Goal: Task Accomplishment & Management: Complete application form

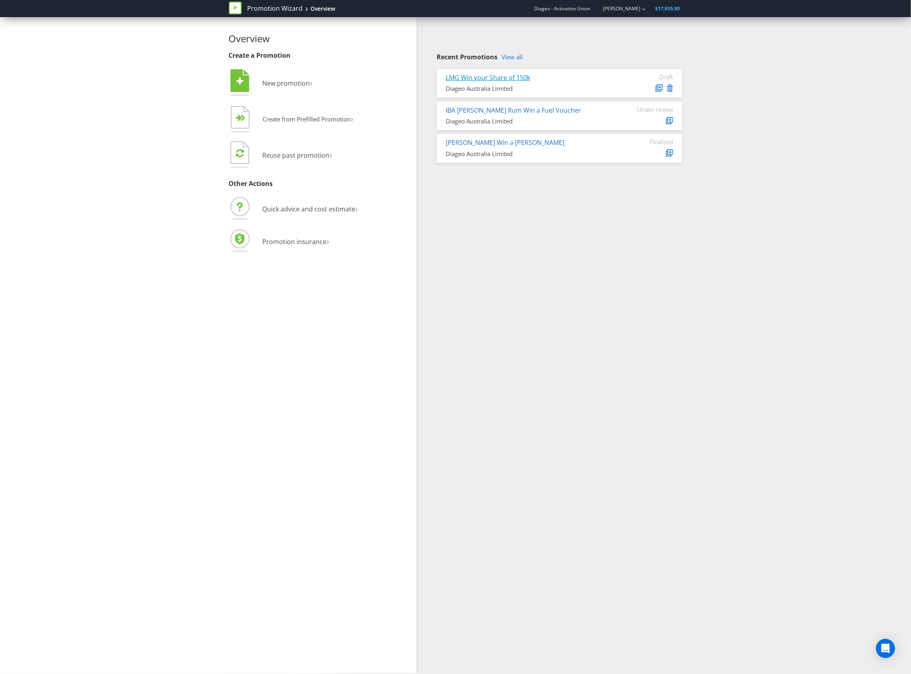
click at [476, 73] on link "LMG Win your Share of 150k" at bounding box center [488, 77] width 84 height 9
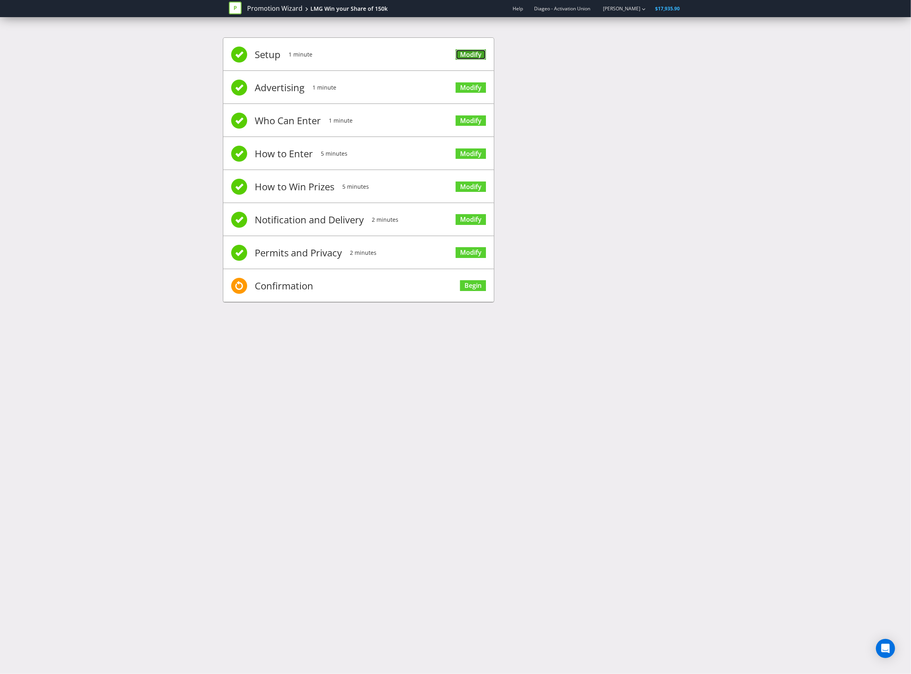
click at [467, 53] on link "Modify" at bounding box center [471, 54] width 30 height 11
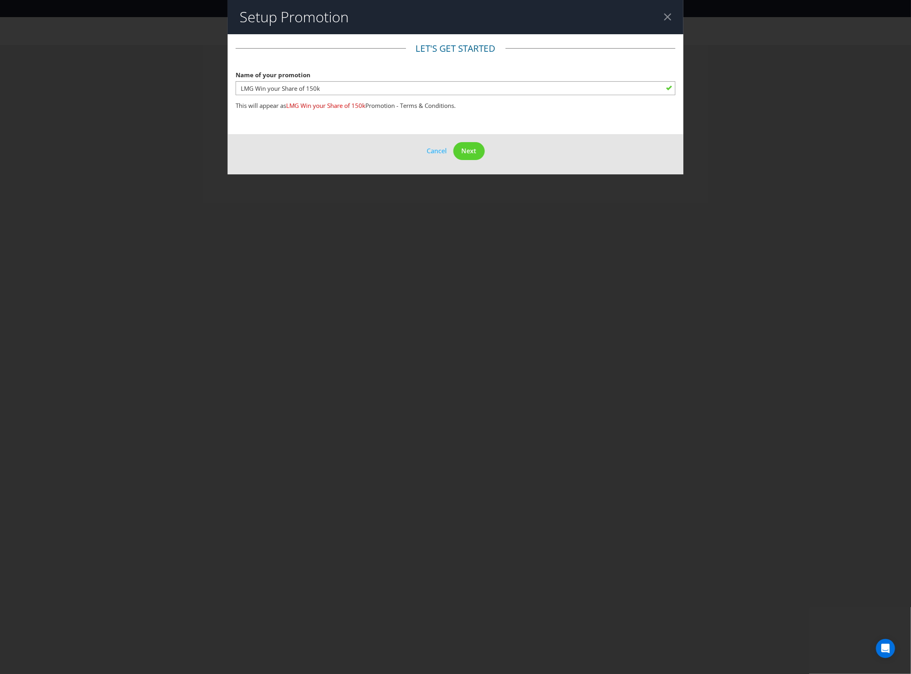
click at [457, 135] on footer "Cancel Next" at bounding box center [456, 154] width 456 height 40
click at [460, 146] on button "Next" at bounding box center [468, 151] width 31 height 18
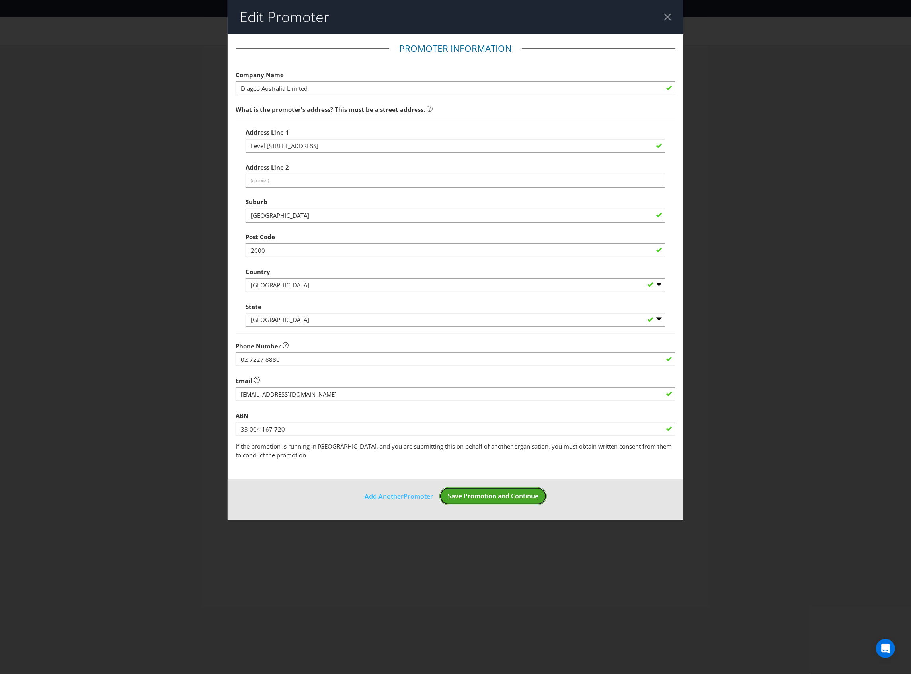
click at [489, 500] on span "Save Promotion and Continue" at bounding box center [493, 496] width 91 height 9
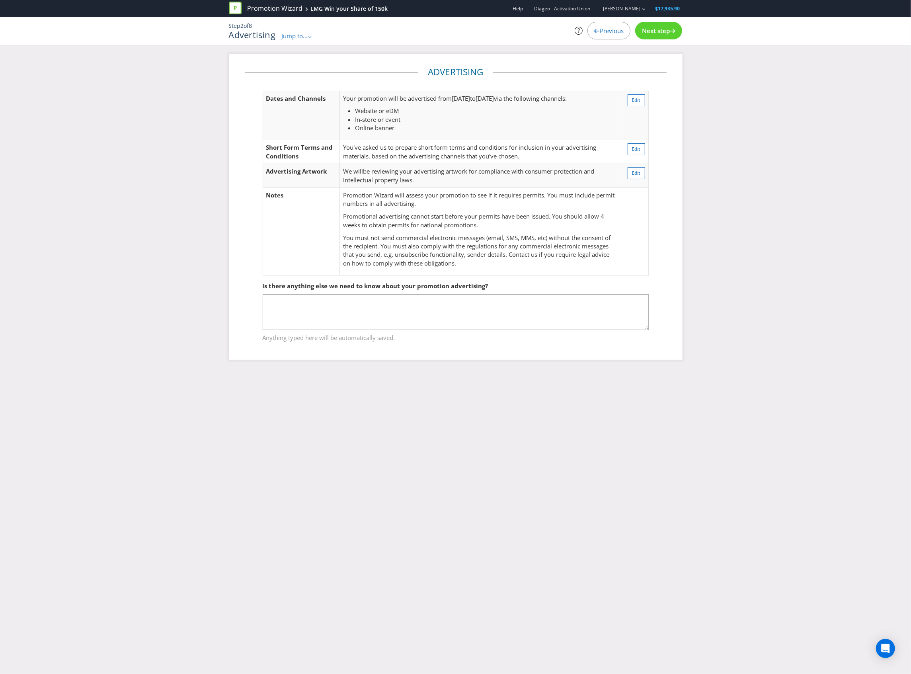
click at [659, 27] on span "Next step" at bounding box center [656, 31] width 28 height 8
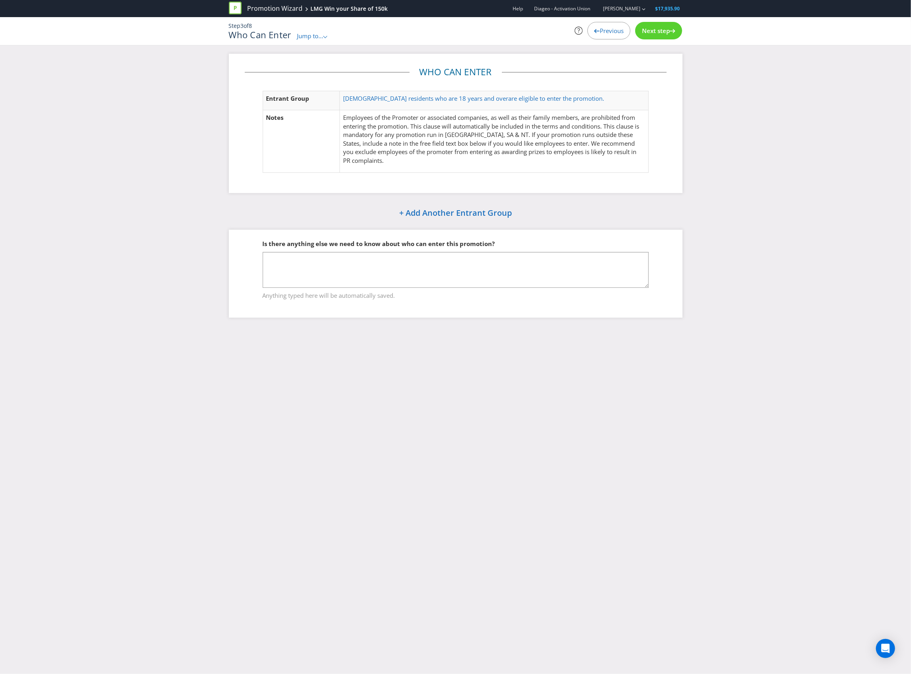
click at [659, 27] on span "Next step" at bounding box center [656, 31] width 28 height 8
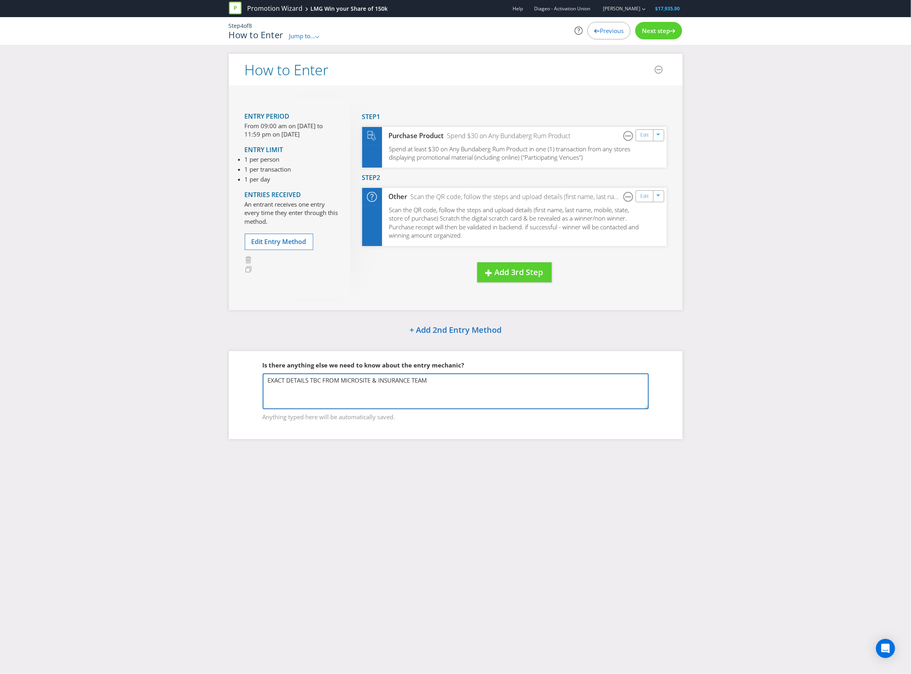
click at [467, 391] on textarea "EXACT DETAILS TBC FROM MICROSITE & INSURANCE TEAM" at bounding box center [456, 391] width 386 height 36
click at [454, 398] on textarea "EXACT DETAILS TBC FROM MICROSITE & INSURANCE TEAM" at bounding box center [456, 391] width 386 height 36
paste textarea "Entrants will then receive access to a digital scratch card. The scratch card w…"
click at [536, 383] on textarea "EXACT DETAILS TBC FROM MICROSITE & INSURANCE TEAM" at bounding box center [456, 391] width 386 height 36
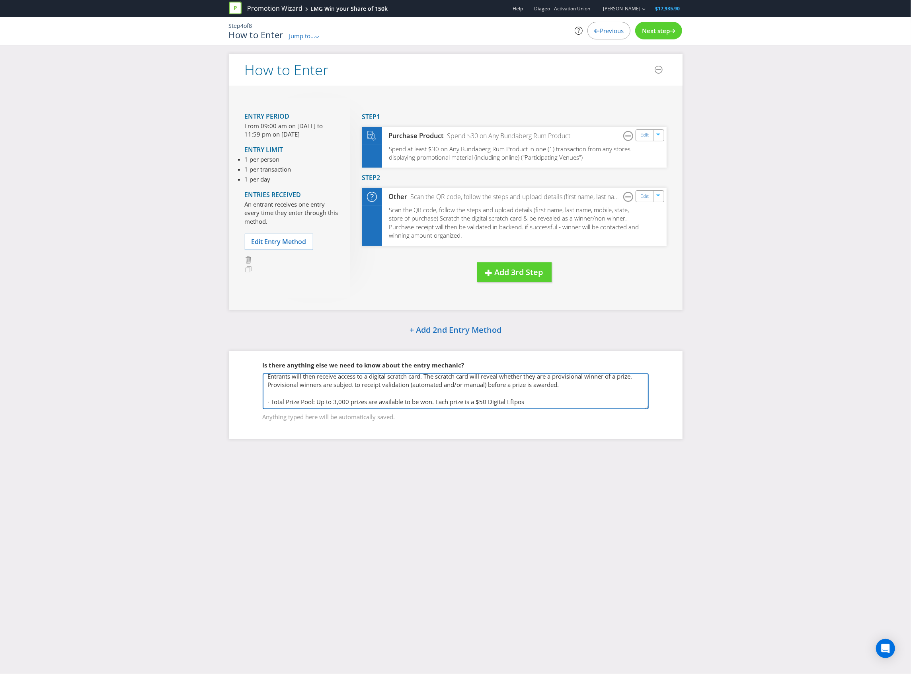
paste textarea "Card. The maximum total prize pool value is AUD $150,000. · Prize Delivery: Val…"
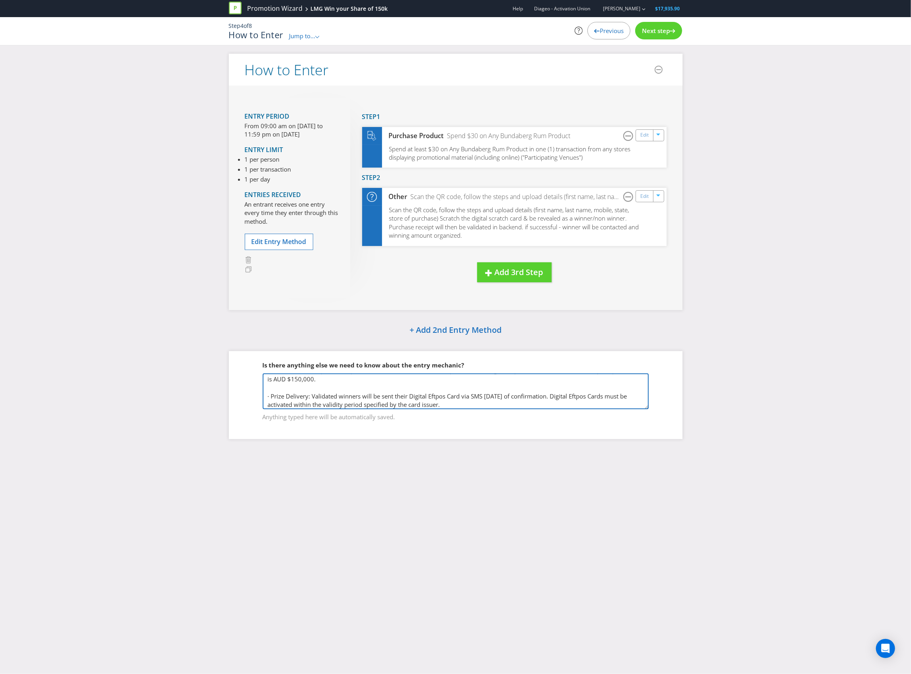
click at [336, 386] on textarea "EXACT DETAILS TBC FROM MICROSITE & INSURANCE TEAM" at bounding box center [456, 391] width 386 height 36
click at [422, 376] on textarea "EXACT DETAILS TBC FROM MICROSITE & INSURANCE TEAM" at bounding box center [456, 391] width 386 height 36
click at [475, 386] on textarea "EXACT DETAILS TBC FROM MICROSITE & INSURANCE TEAM" at bounding box center [456, 391] width 386 height 36
click at [521, 378] on textarea "EXACT DETAILS TBC FROM MICROSITE & INSURANCE TEAM" at bounding box center [456, 391] width 386 height 36
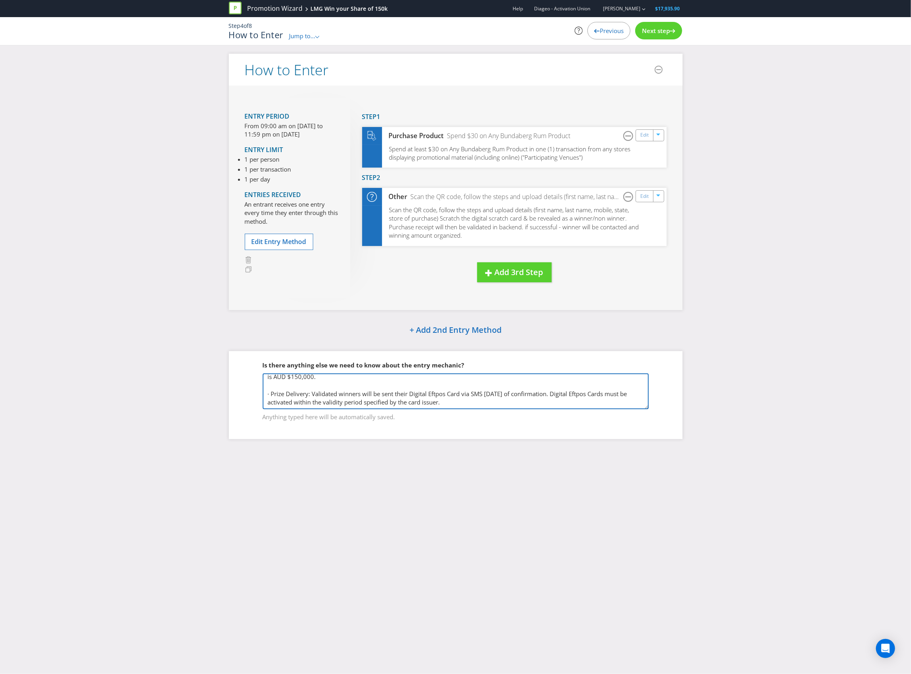
paste textarea "Loremipsumd si ame co adipi eli seddo eiusmod temp inci ut labor Etdolorema al …"
click at [301, 384] on textarea "EXACT DETAILS TBC FROM MICROSITE & INSURANCE TEAM" at bounding box center [456, 391] width 386 height 36
click at [311, 379] on textarea "EXACT DETAILS TBC FROM MICROSITE & INSURANCE TEAM" at bounding box center [456, 391] width 386 height 36
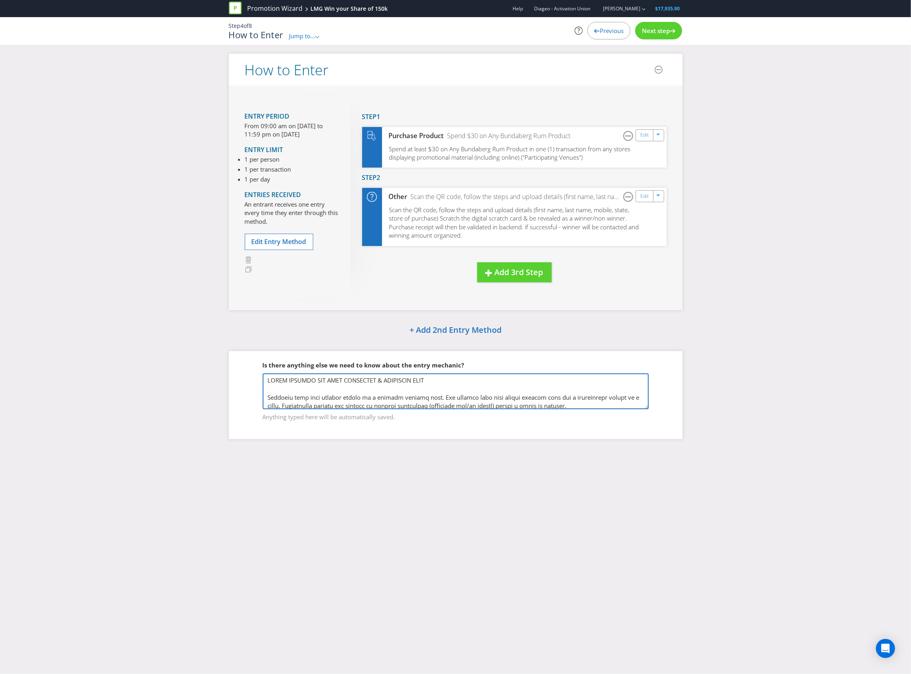
drag, startPoint x: 453, startPoint y: 378, endPoint x: 39, endPoint y: 383, distance: 413.6
click at [39, 383] on div "How to Enter Entry Period From 09:00 am on [DATE] to 11:59 pm on [DATE] Entry L…" at bounding box center [455, 252] width 911 height 397
type textarea "LOREMIP DOLORSI AM CONS ADIP ELITSEDDO & EIUSMODTEM. INCIDI UTLABOR ETD MAGNA A…"
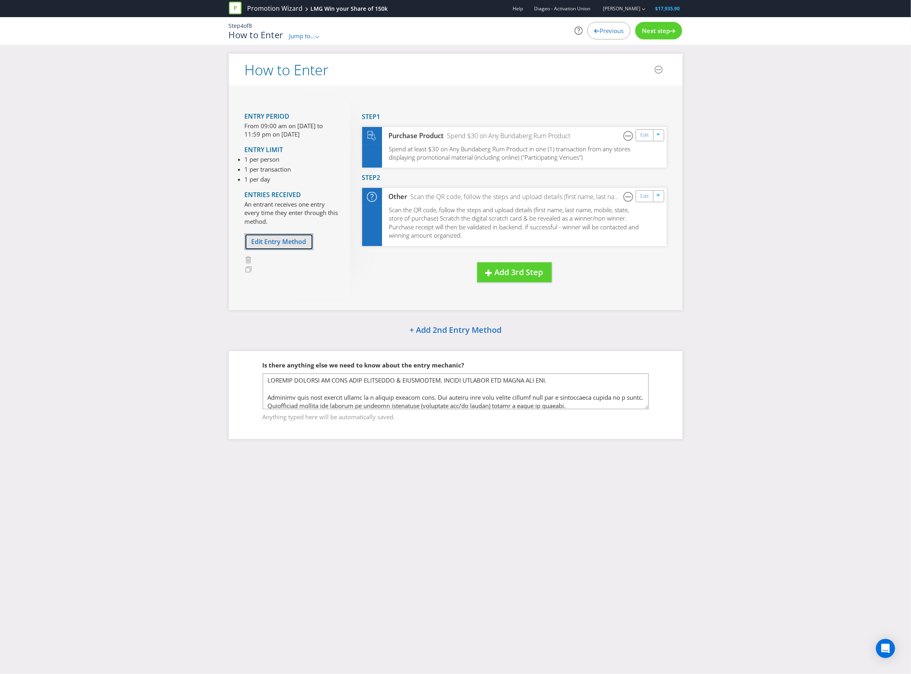
click at [267, 249] on button "Edit Entry Method" at bounding box center [279, 242] width 68 height 16
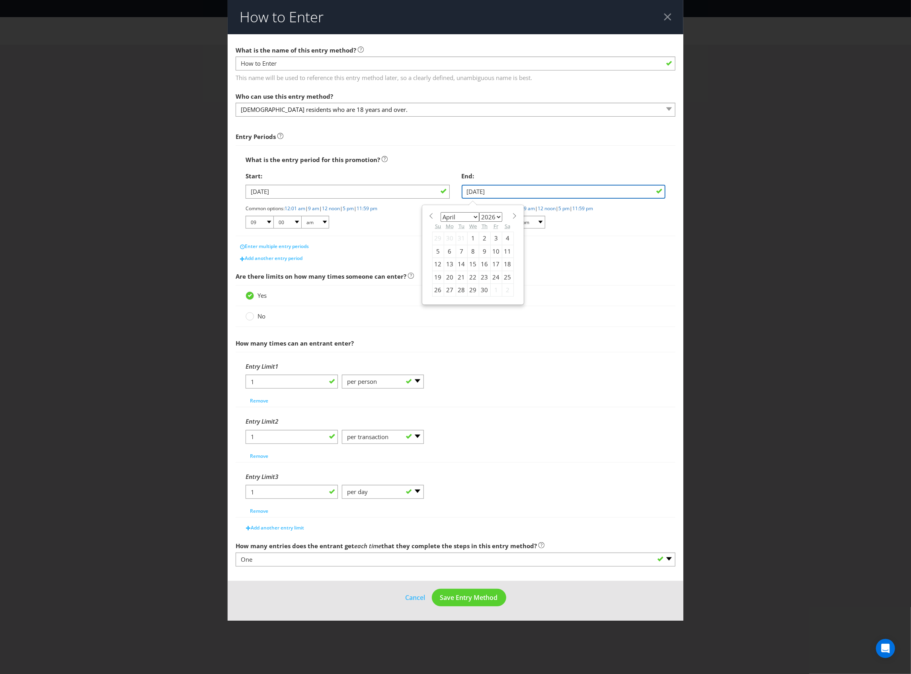
drag, startPoint x: 470, startPoint y: 193, endPoint x: 315, endPoint y: 193, distance: 155.2
click at [362, 193] on div "Start: [DATE] Common options: 12:01 am | 9 am | 12 noon | 5 pm | 11:59 pm 01 02…" at bounding box center [456, 201] width 432 height 67
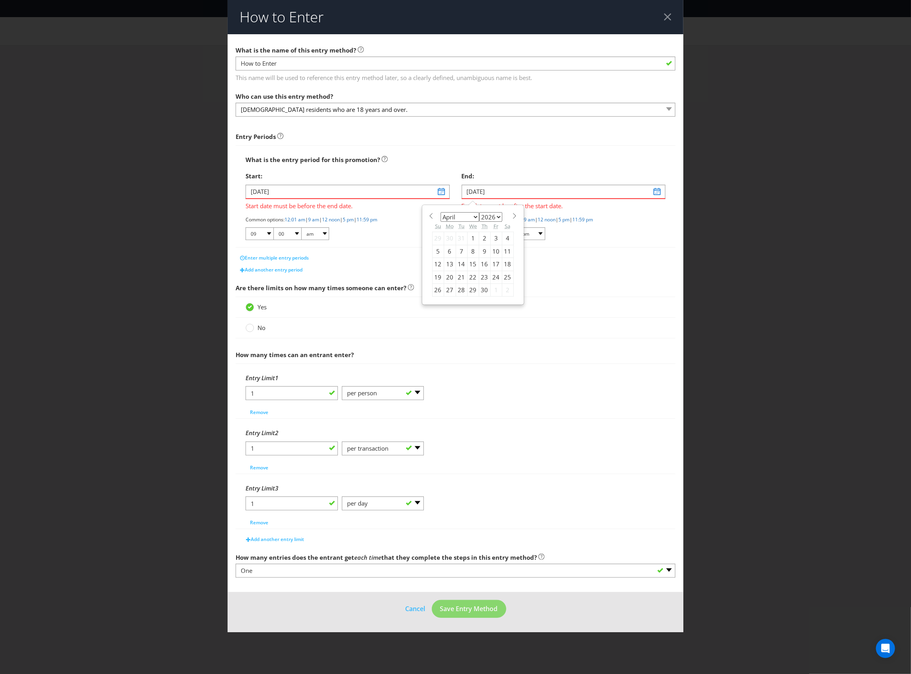
click at [623, 253] on div "Enter multiple entry periods" at bounding box center [456, 258] width 440 height 12
click at [513, 189] on input "[DATE]" at bounding box center [564, 192] width 204 height 14
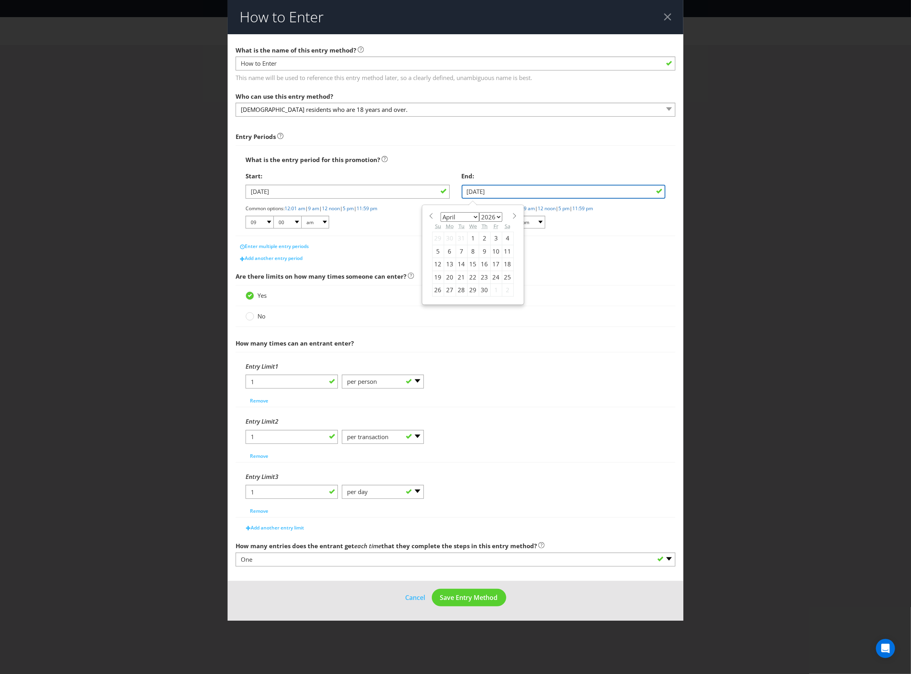
type input "[DATE]"
click at [596, 275] on span "Are there limits on how many times someone can enter?" at bounding box center [456, 276] width 440 height 16
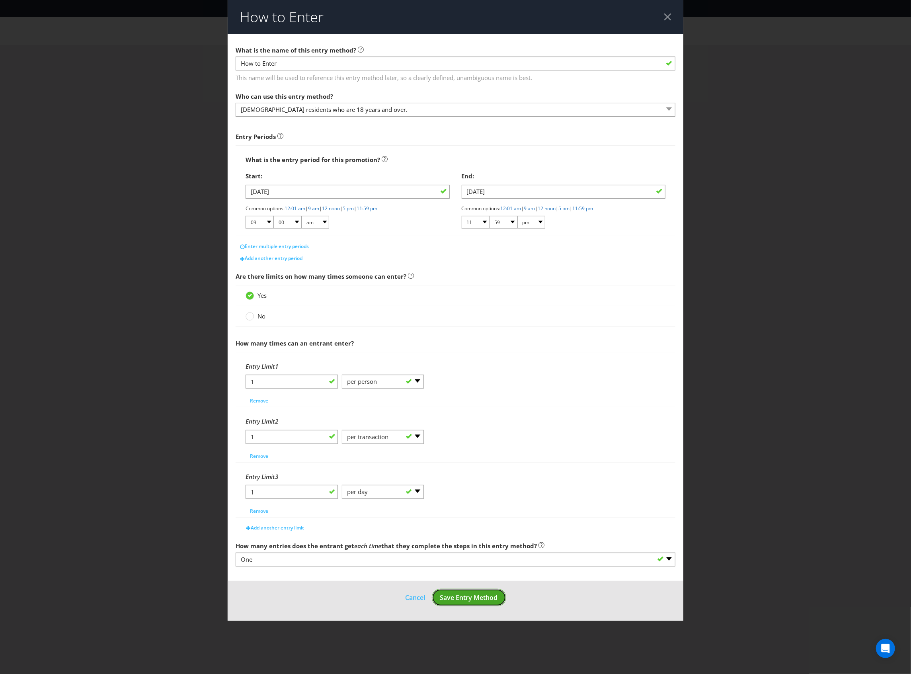
click at [457, 602] on span "Save Entry Method" at bounding box center [469, 597] width 58 height 9
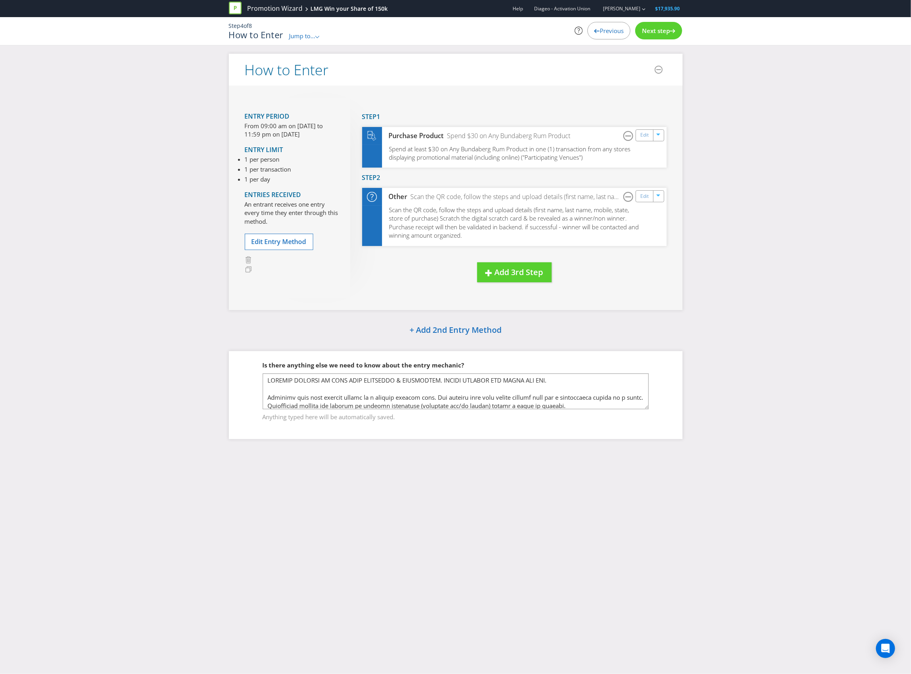
click at [601, 24] on div "Previous" at bounding box center [609, 31] width 43 height 18
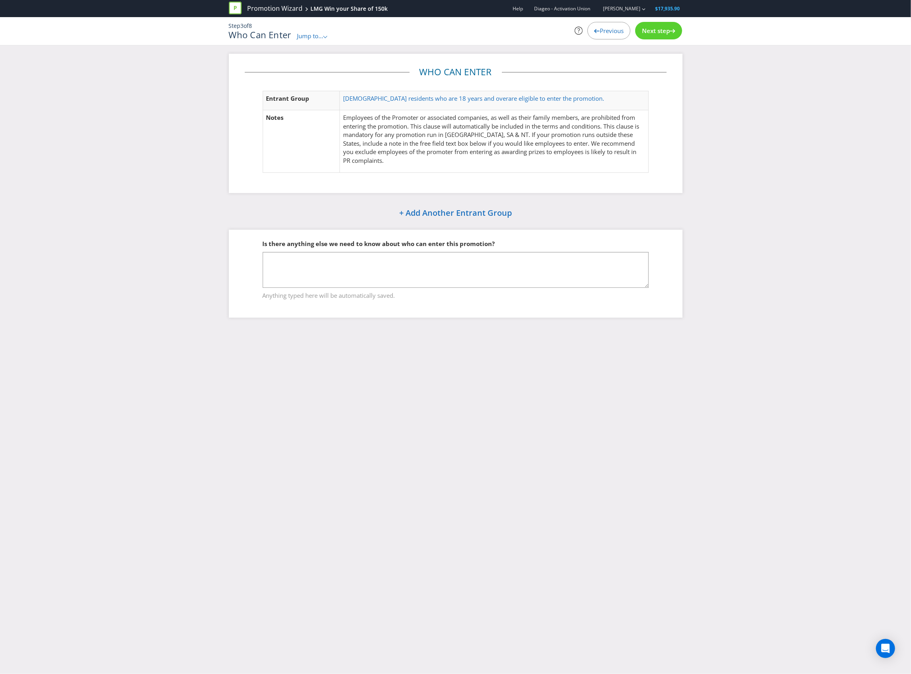
click at [603, 27] on span "Previous" at bounding box center [612, 31] width 24 height 8
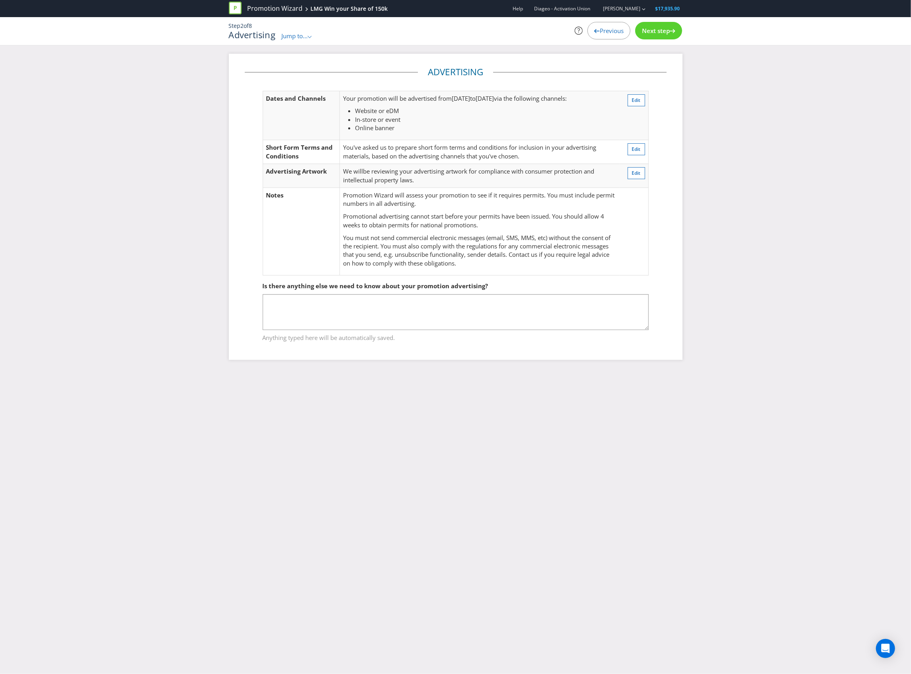
click at [603, 27] on span "Previous" at bounding box center [612, 31] width 24 height 8
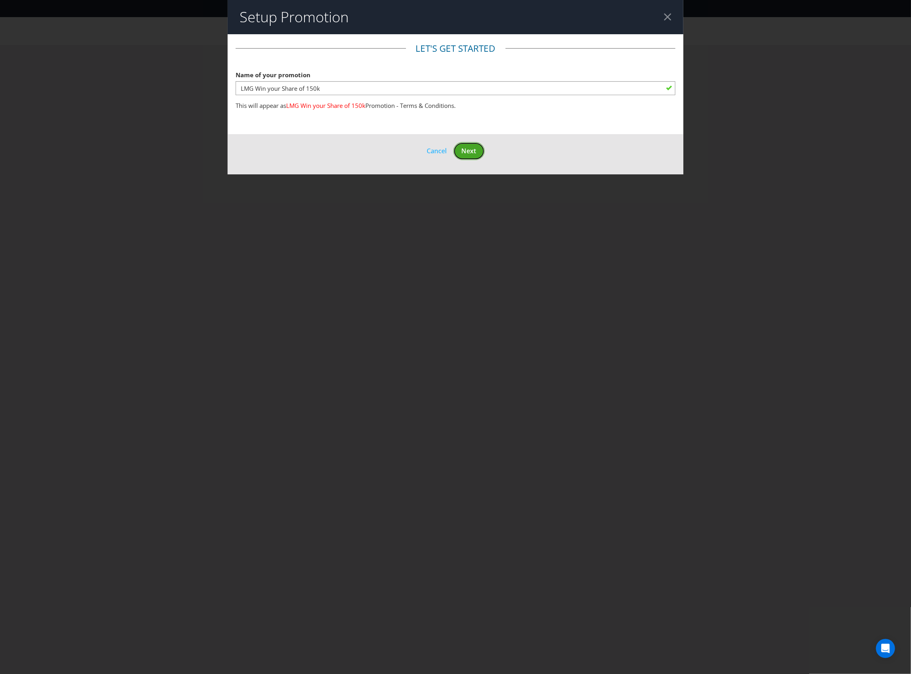
click at [474, 150] on span "Next" at bounding box center [469, 150] width 15 height 9
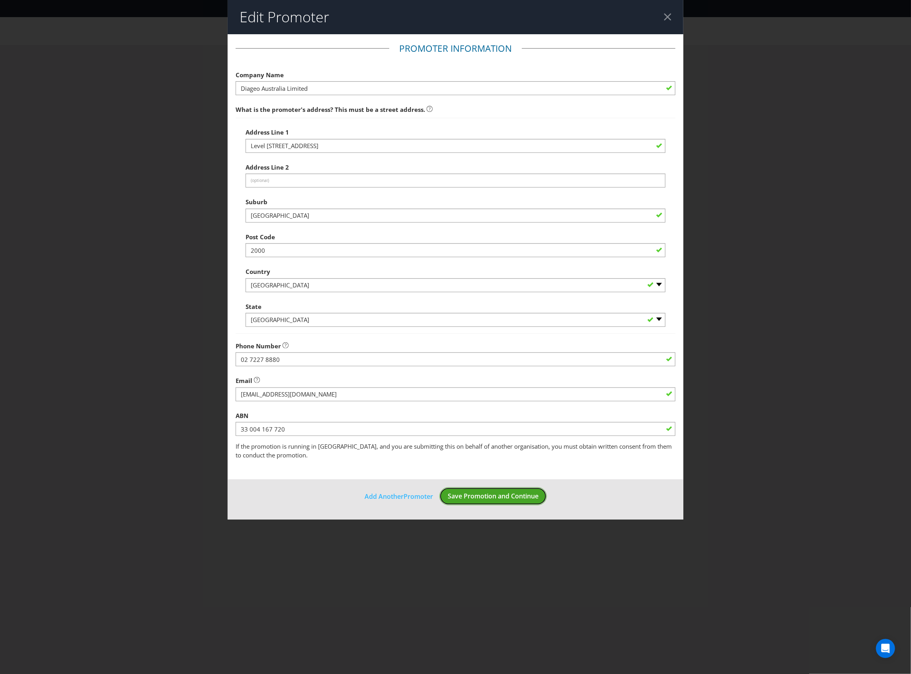
click at [491, 491] on button "Save Promotion and Continue" at bounding box center [492, 496] width 107 height 18
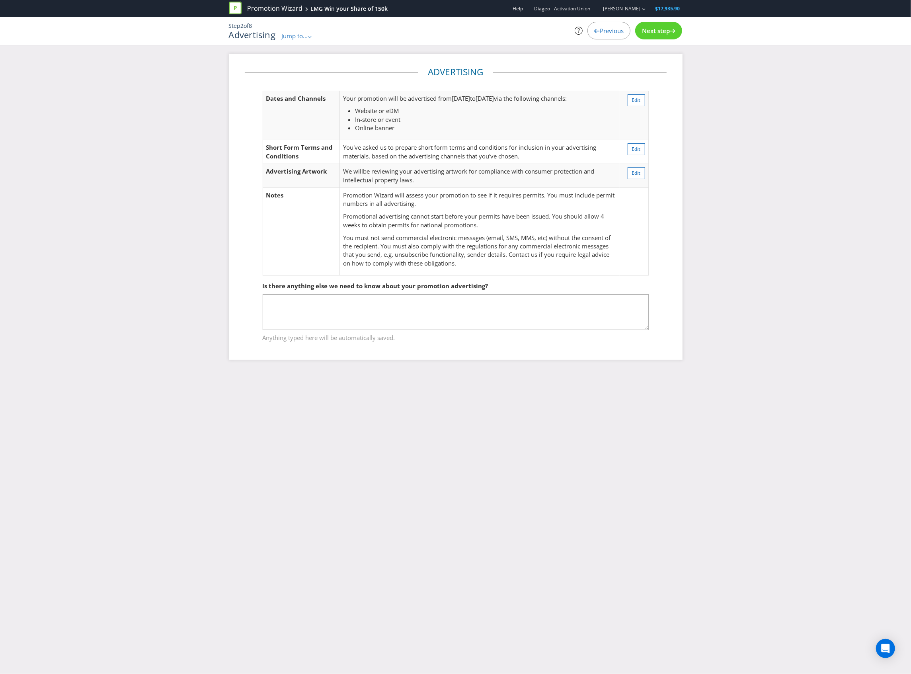
click at [640, 91] on td "Edit" at bounding box center [634, 115] width 29 height 49
click at [644, 100] on button "Edit" at bounding box center [637, 100] width 18 height 12
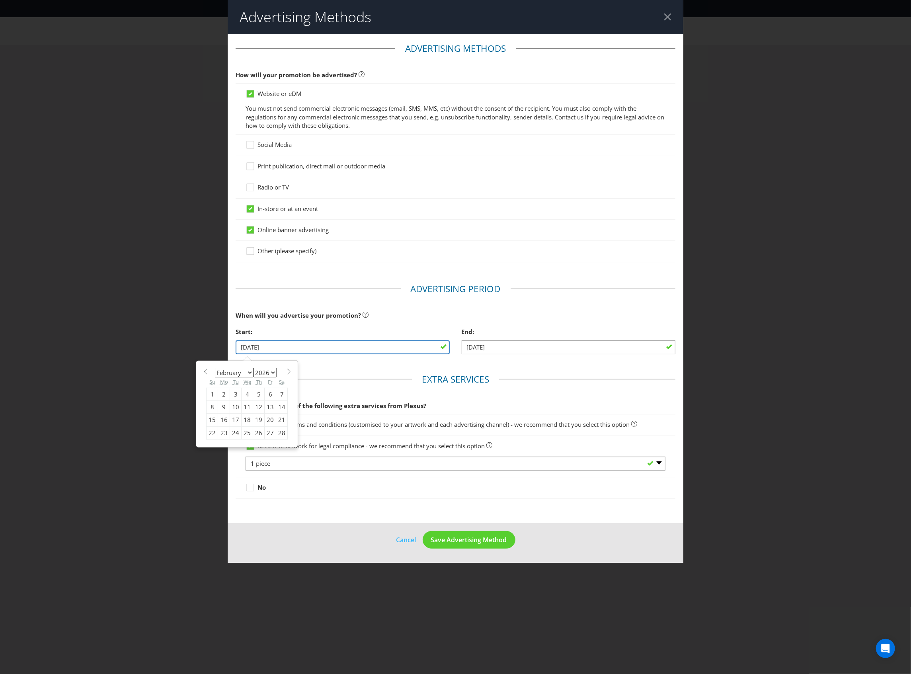
drag, startPoint x: 314, startPoint y: 346, endPoint x: 158, endPoint y: 331, distance: 156.8
click at [158, 331] on div "Advertising Methods Advertising Methods How will your promotion be advertised? …" at bounding box center [455, 337] width 911 height 674
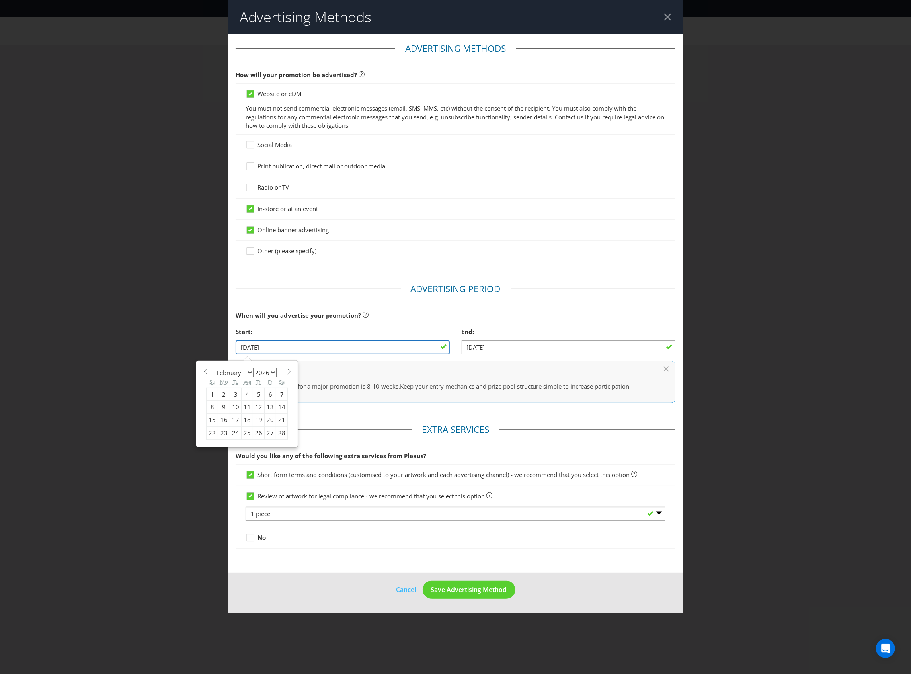
type input "[DATE]"
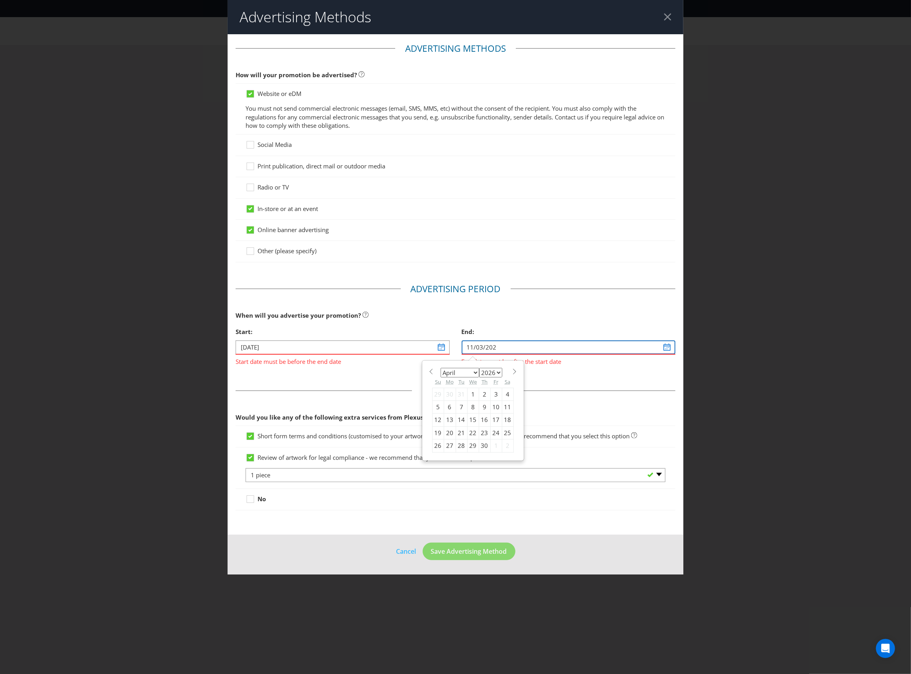
type input "[DATE]"
select select "2"
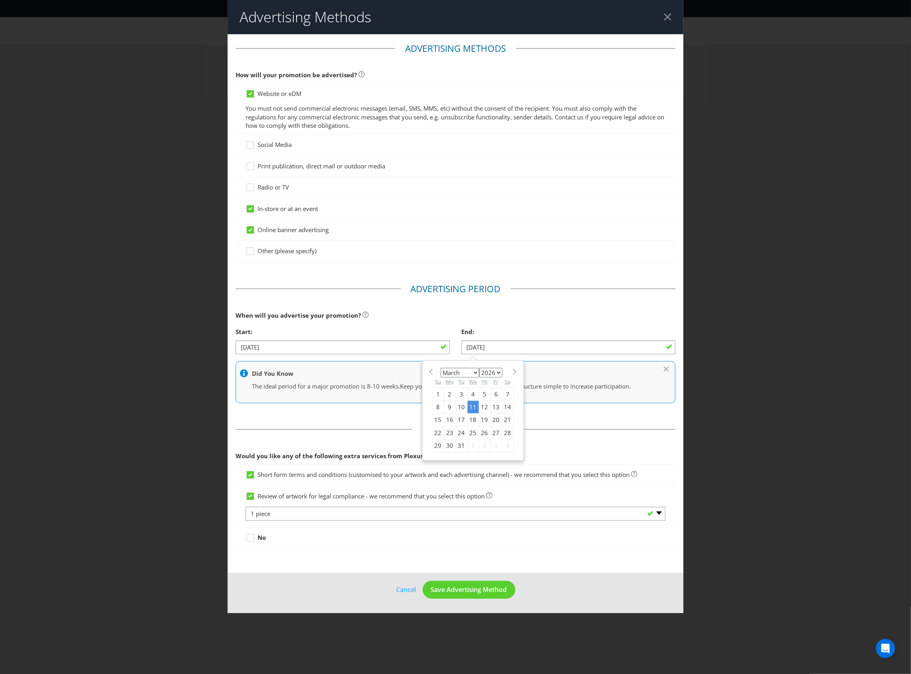
type input "[DATE]"
click at [480, 305] on fieldset "Advertising Period When will you advertise your promotion? Start: [DATE] End: […" at bounding box center [456, 347] width 440 height 129
click at [462, 603] on footer "Cancel Save Advertising Method" at bounding box center [456, 593] width 456 height 40
click at [475, 594] on span "Save Advertising Method" at bounding box center [469, 589] width 76 height 9
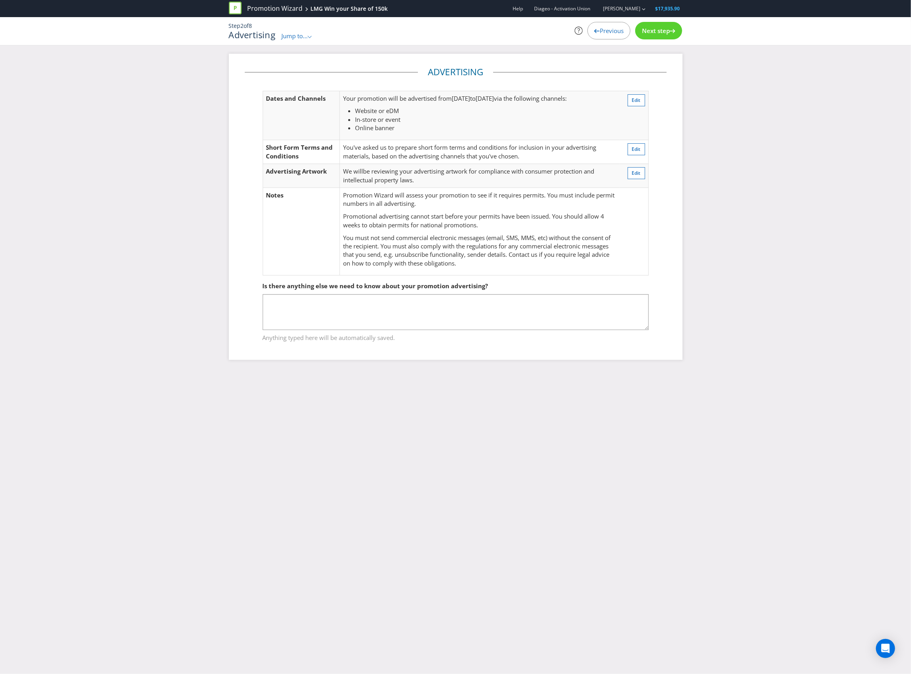
click at [660, 24] on div "Next step" at bounding box center [658, 31] width 47 height 18
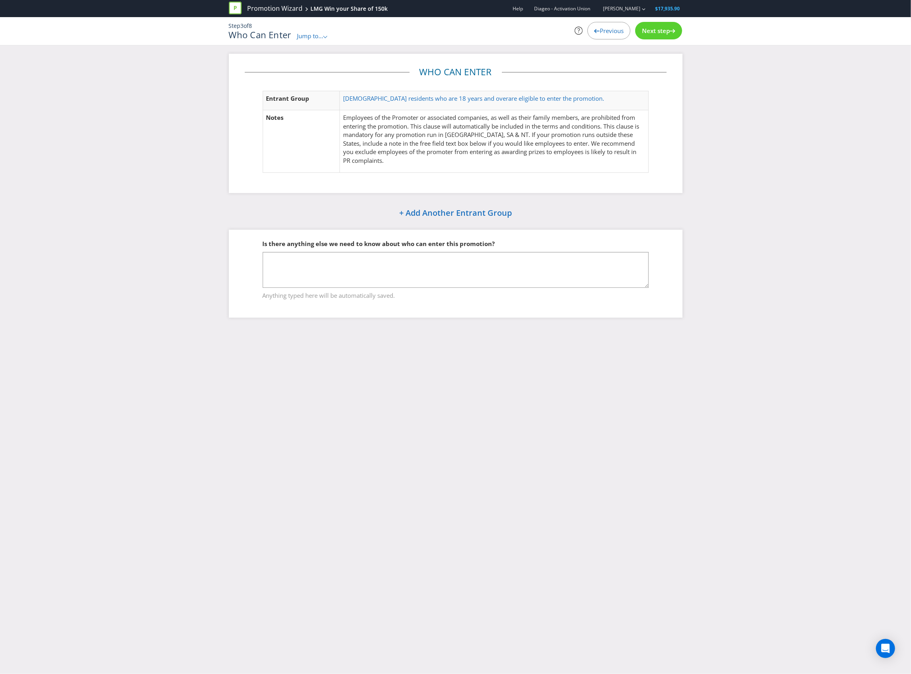
click at [658, 27] on span "Next step" at bounding box center [656, 31] width 28 height 8
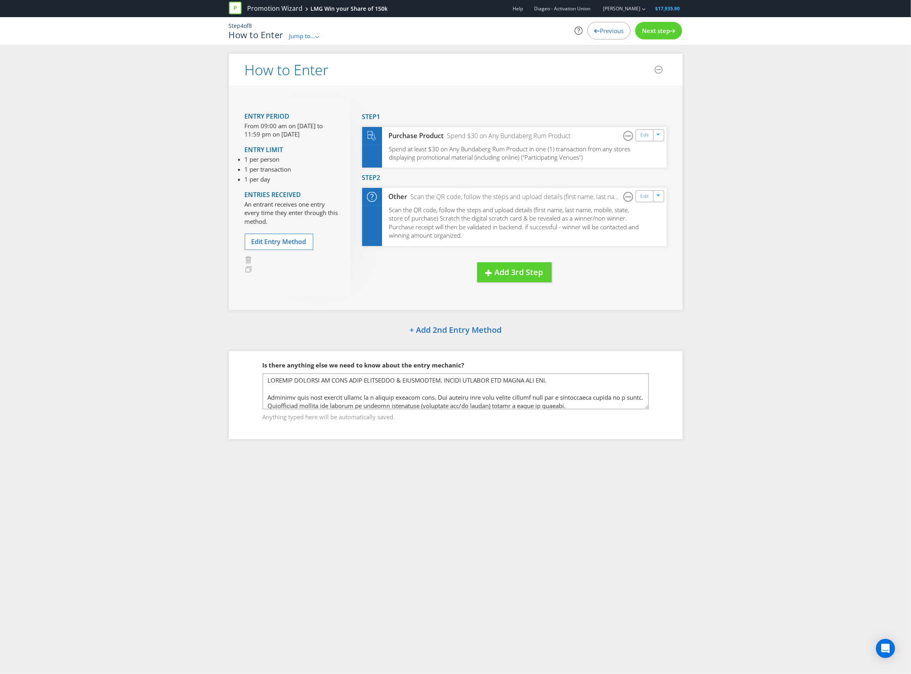
click at [658, 27] on span "Next step" at bounding box center [656, 31] width 28 height 8
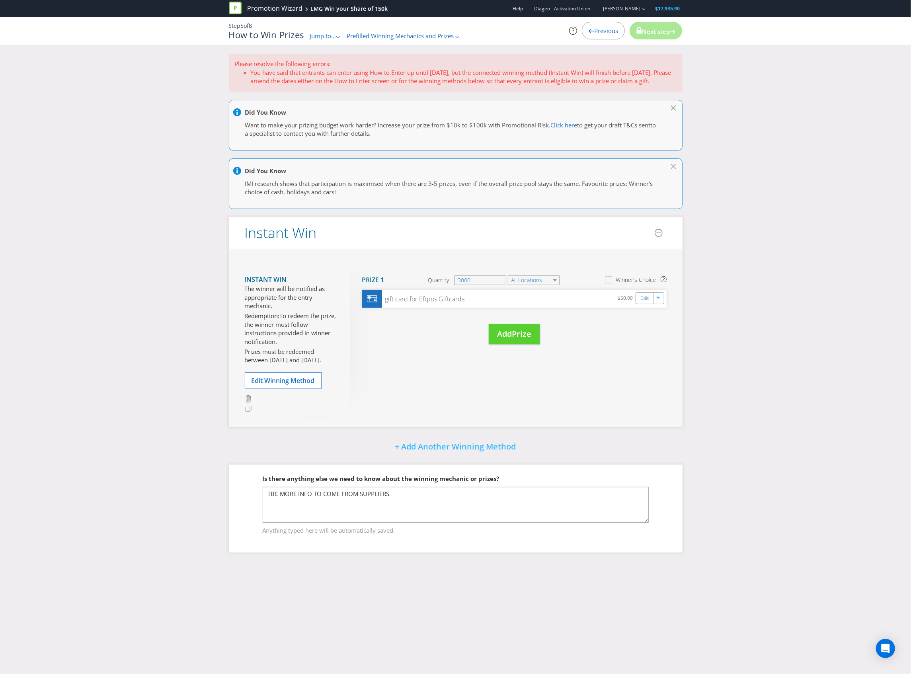
click at [594, 28] on span "Previous" at bounding box center [606, 31] width 24 height 8
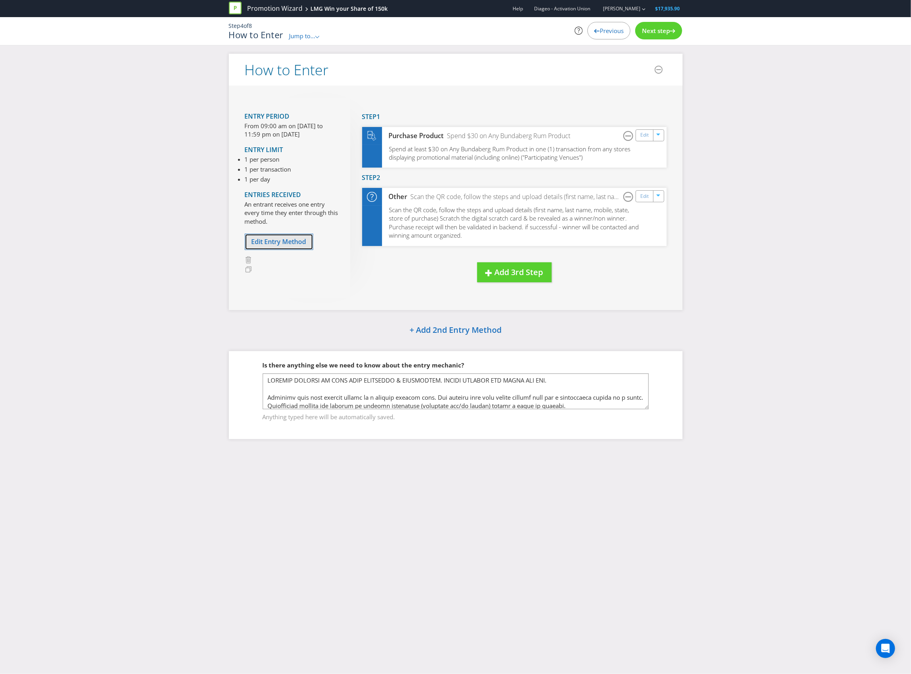
click at [297, 247] on button "Edit Entry Method" at bounding box center [279, 242] width 68 height 16
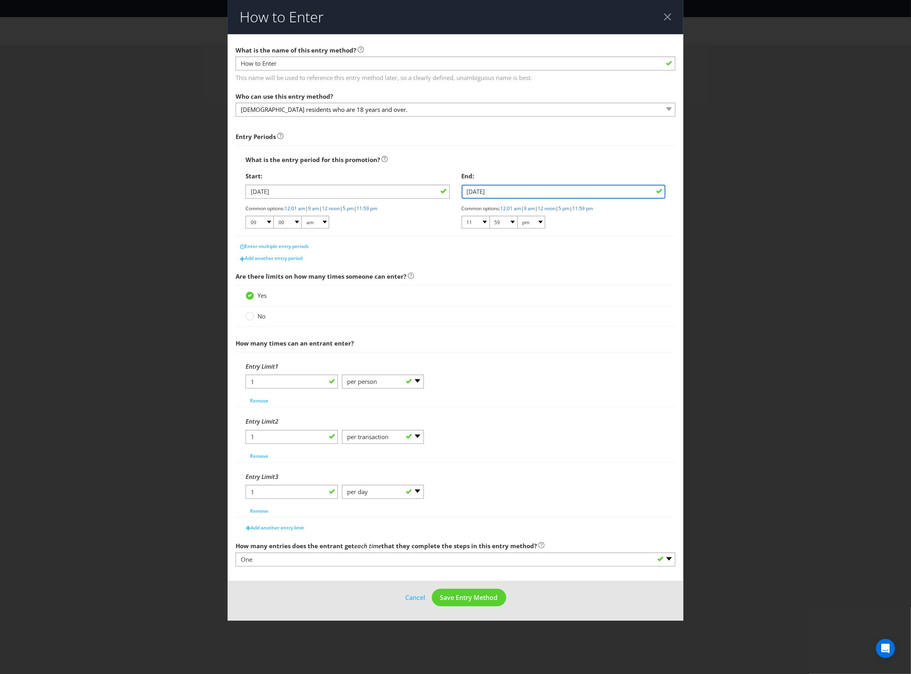
drag, startPoint x: 518, startPoint y: 200, endPoint x: 536, endPoint y: 191, distance: 19.4
click at [536, 191] on input "[DATE]" at bounding box center [564, 192] width 204 height 14
click at [548, 149] on div "What is the entry period for this promotion? Start: [DATE] Common options: 12:0…" at bounding box center [456, 190] width 440 height 91
click at [481, 595] on span "Save Entry Method" at bounding box center [469, 597] width 58 height 9
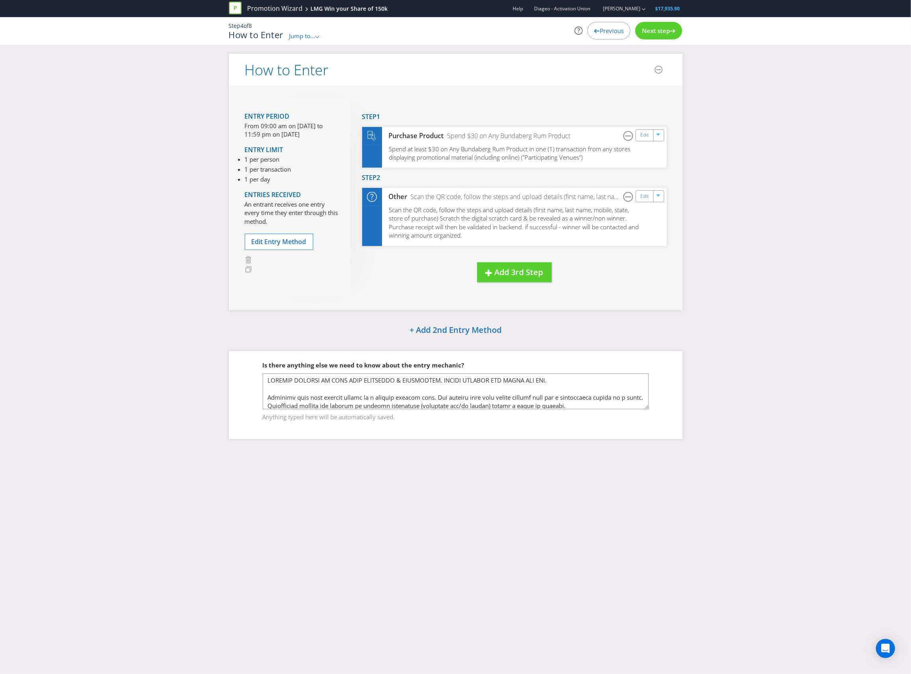
click at [654, 37] on div "Next step" at bounding box center [658, 31] width 47 height 18
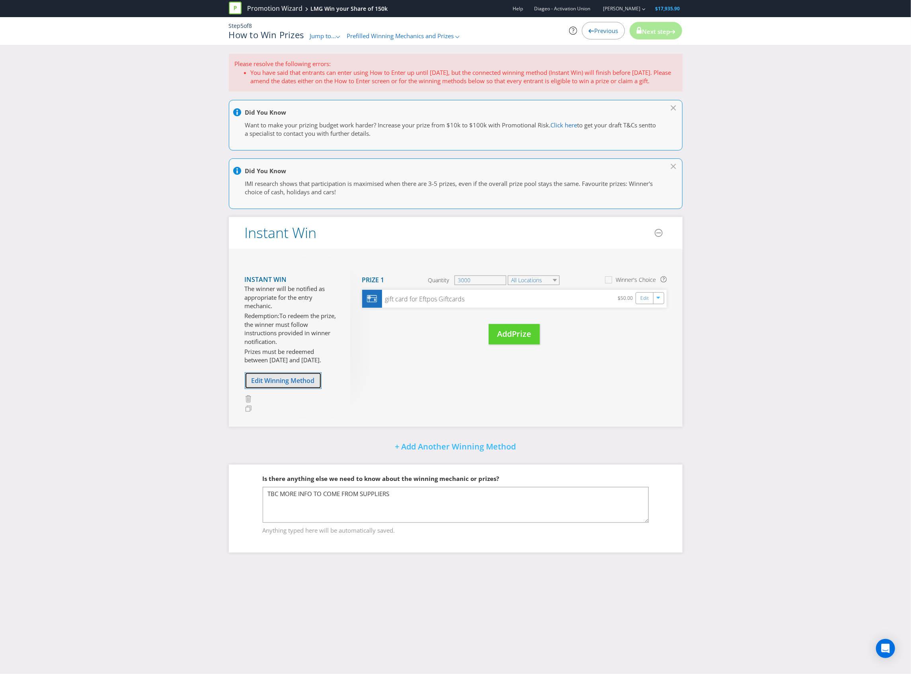
click at [291, 379] on span "Edit Winning Method" at bounding box center [283, 380] width 63 height 9
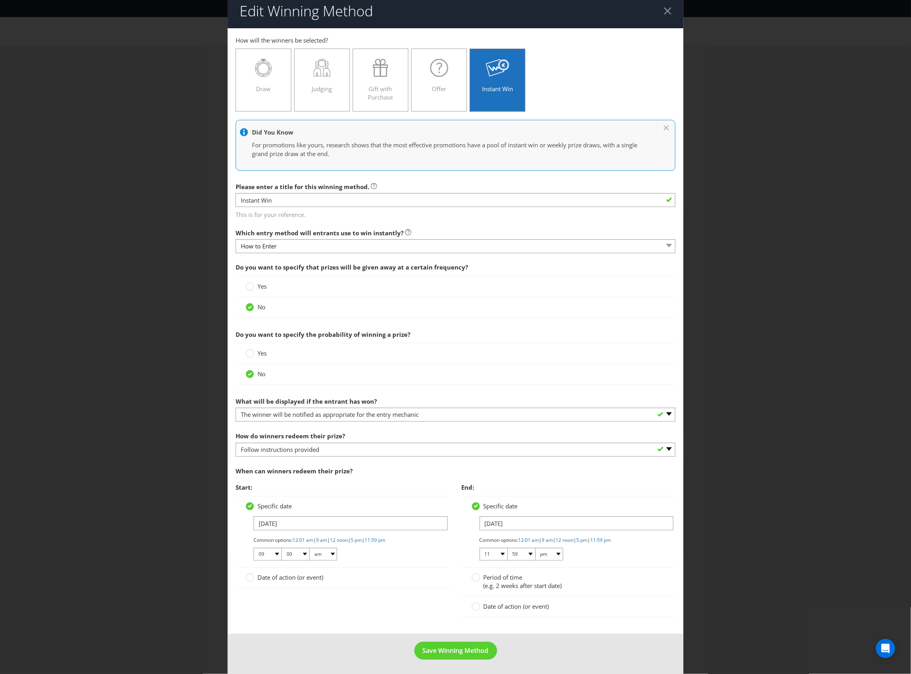
scroll to position [8, 0]
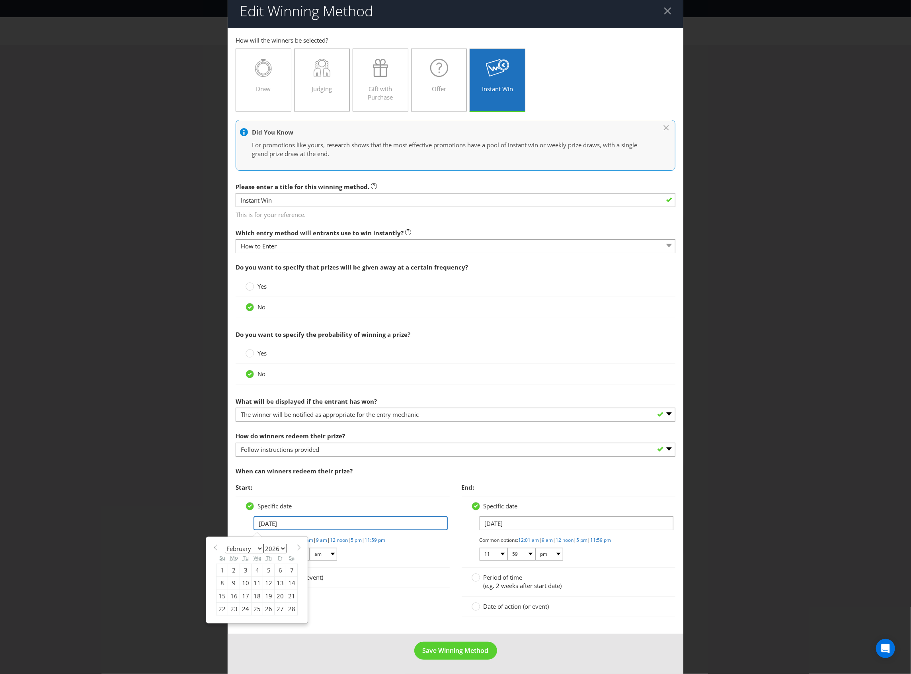
click at [305, 525] on input "[DATE]" at bounding box center [351, 523] width 194 height 14
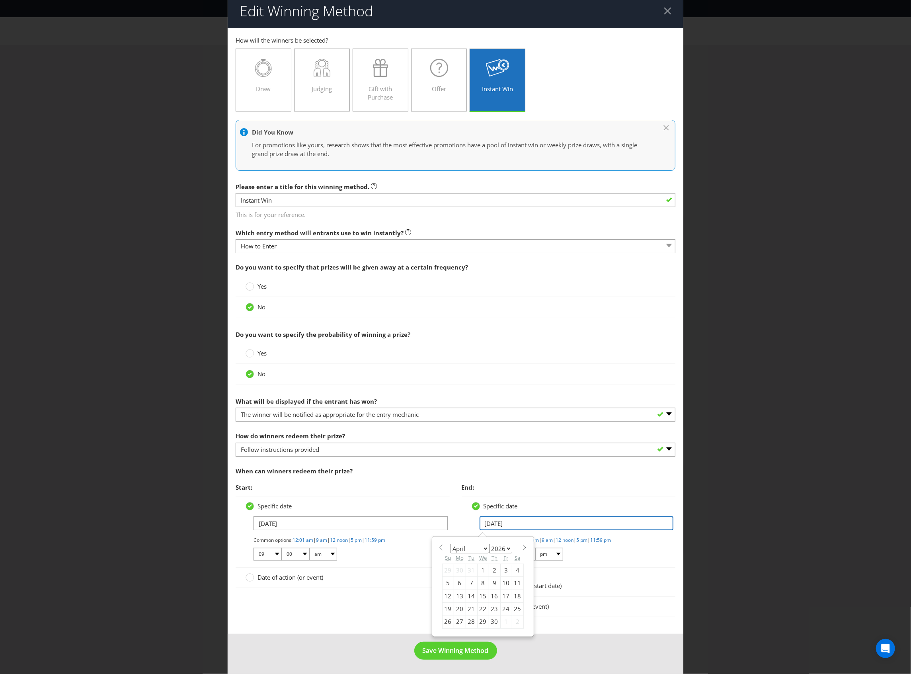
drag, startPoint x: 556, startPoint y: 518, endPoint x: 424, endPoint y: 518, distance: 132.5
click at [424, 518] on div "Start: Specific date [DATE] Common options: 12:01 am | 9 am | 12 noon | 5 pm | …" at bounding box center [456, 552] width 452 height 146
click at [491, 625] on div "30" at bounding box center [495, 621] width 12 height 13
type input "[DATE]"
click at [524, 522] on input "[DATE]" at bounding box center [577, 523] width 194 height 14
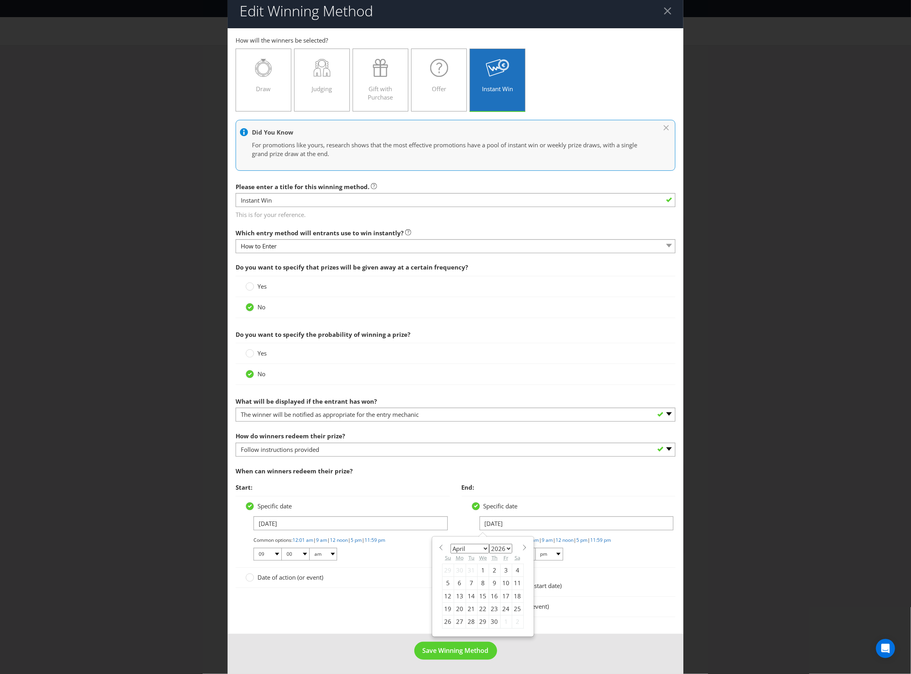
click at [472, 548] on select "January February March April May June July August September October November De…" at bounding box center [470, 549] width 39 height 10
select select "4"
click at [451, 544] on select "January February March April May June July August September October November De…" at bounding box center [470, 549] width 39 height 10
click at [502, 595] on div "15" at bounding box center [506, 595] width 12 height 13
type input "[DATE]"
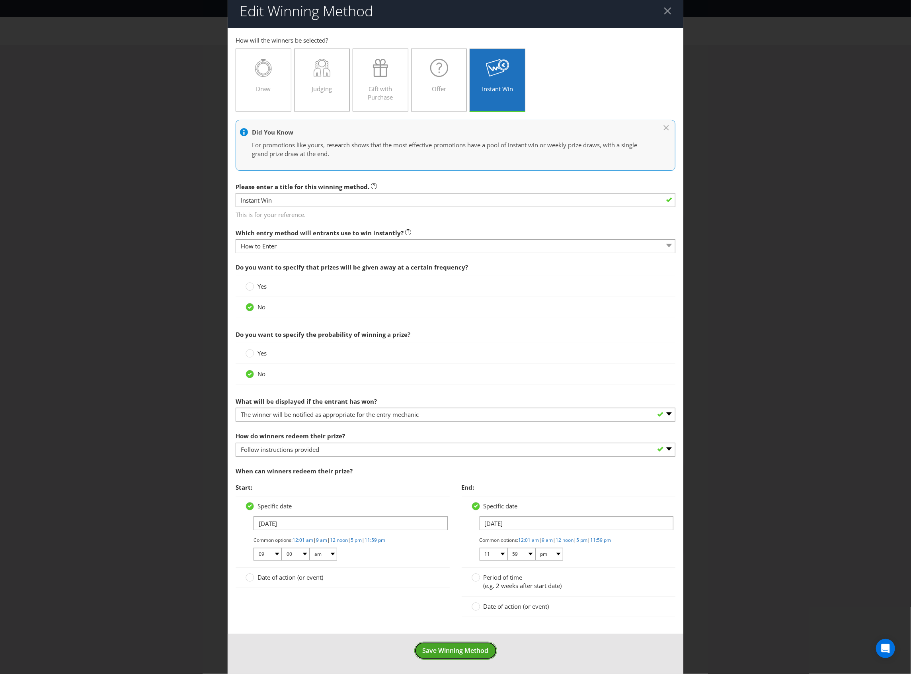
click at [459, 644] on button "Save Winning Method" at bounding box center [455, 651] width 83 height 18
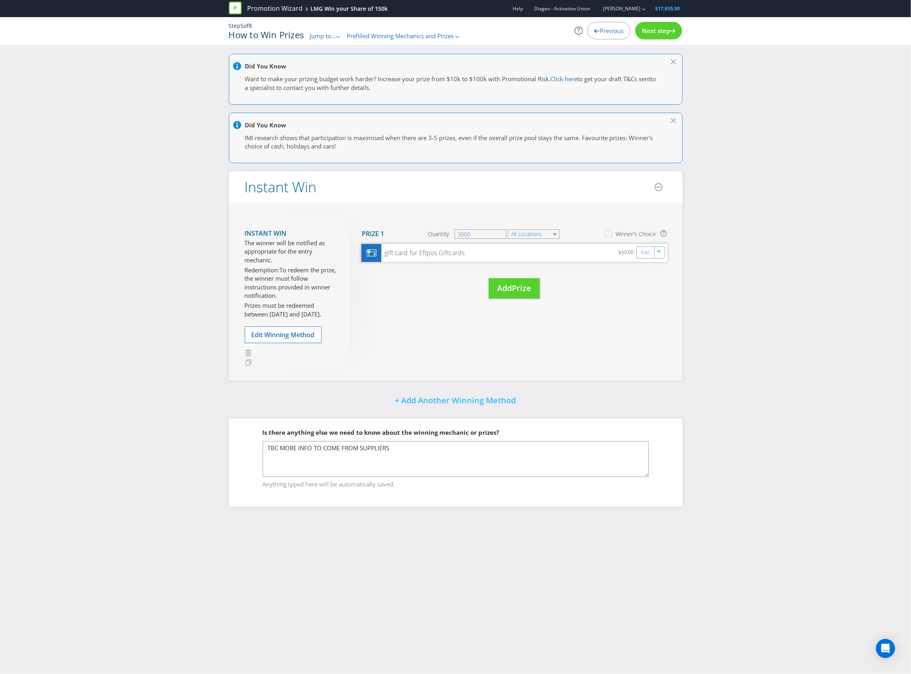
click at [644, 260] on div "gift card for Eftpos Giftcards $50.00 Edit" at bounding box center [514, 253] width 306 height 18
click at [645, 250] on link "Edit" at bounding box center [645, 252] width 8 height 9
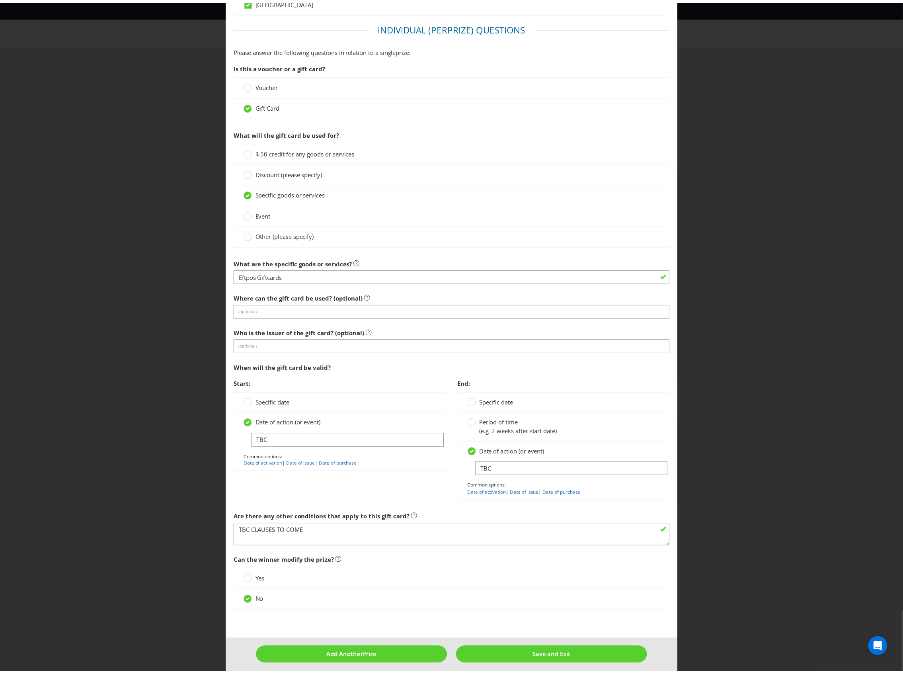
scroll to position [468, 0]
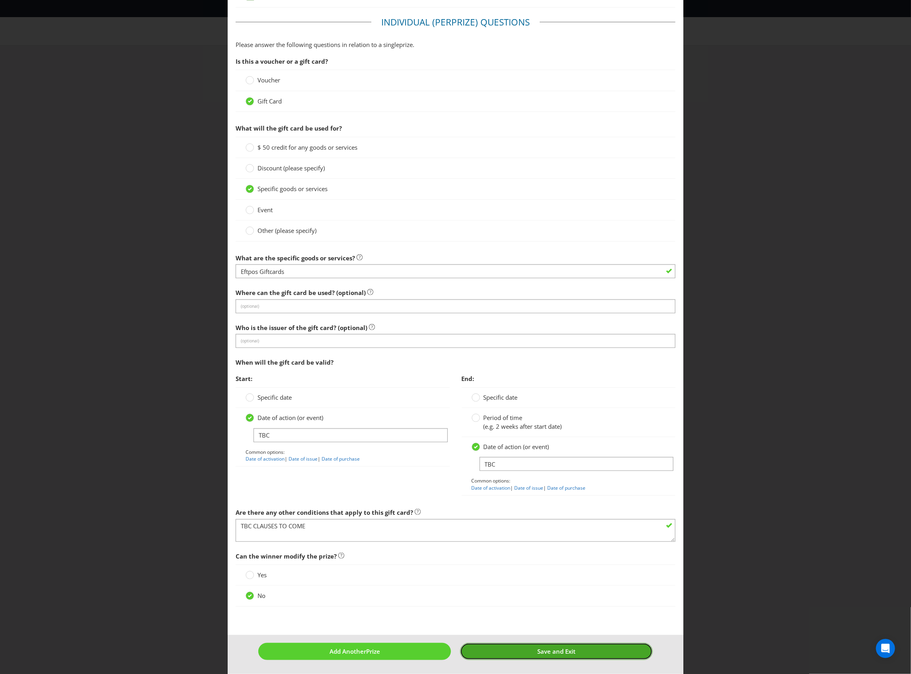
click at [554, 652] on span "Save and Exit" at bounding box center [556, 651] width 38 height 8
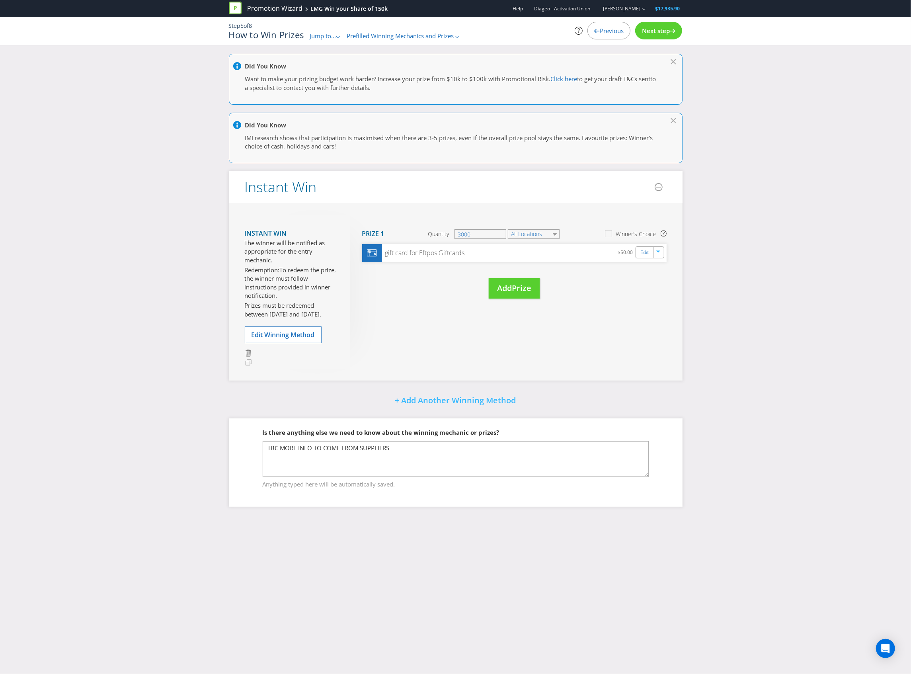
click at [650, 34] on span "Next step" at bounding box center [656, 31] width 28 height 8
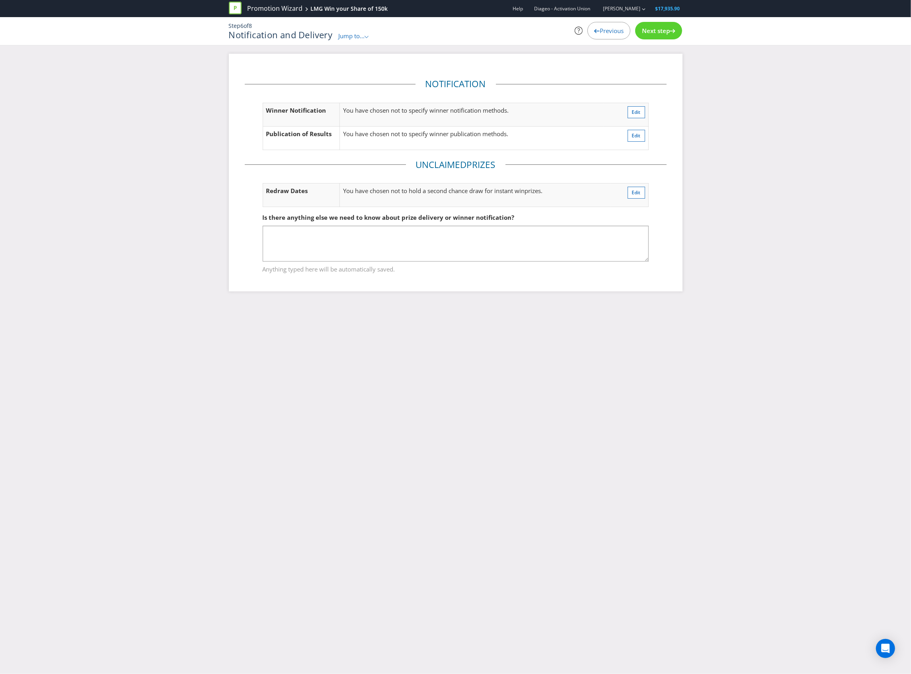
click at [664, 35] on div "Next step" at bounding box center [658, 31] width 47 height 18
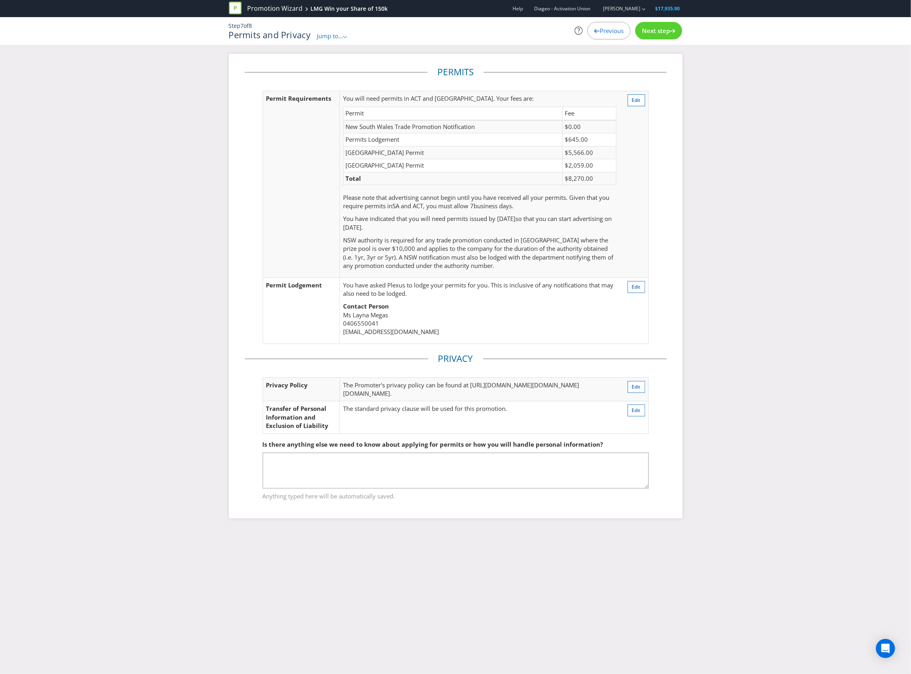
click at [664, 35] on div "Next step" at bounding box center [658, 31] width 47 height 18
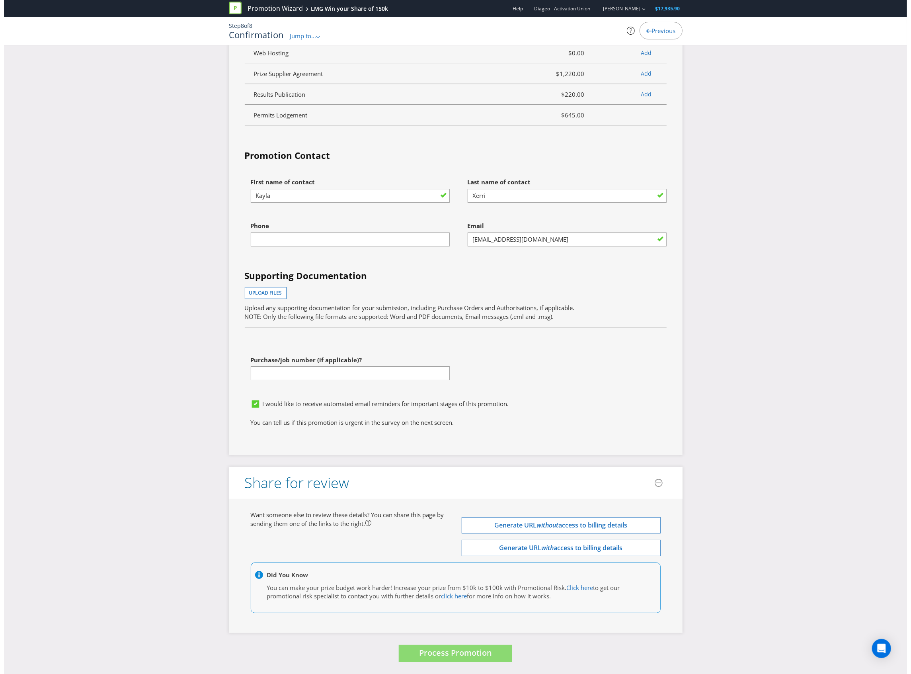
scroll to position [2448, 0]
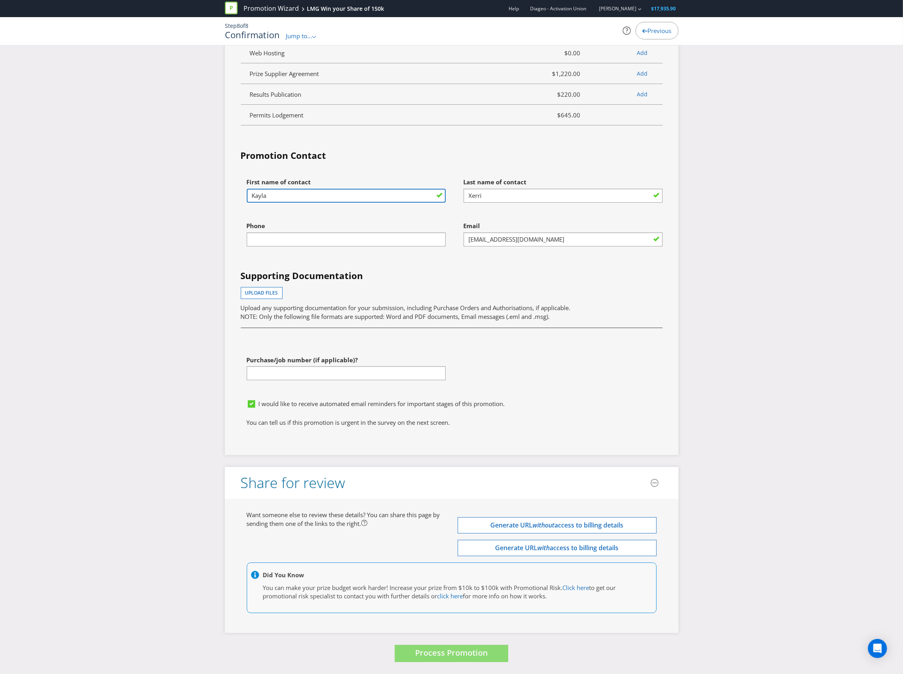
drag, startPoint x: 352, startPoint y: 195, endPoint x: 216, endPoint y: 201, distance: 136.3
type input "Layna"
type input "Megas"
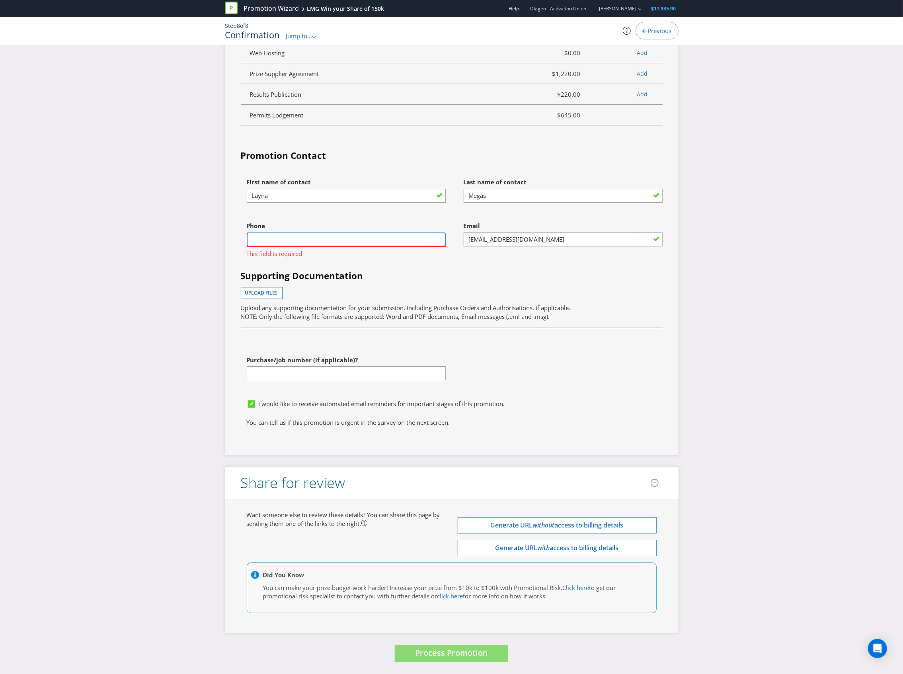
click at [335, 239] on input "text" at bounding box center [346, 239] width 199 height 14
paste input "61 406 550 041"
drag, startPoint x: 261, startPoint y: 239, endPoint x: 154, endPoint y: 247, distance: 107.8
click at [266, 242] on input "0406 550 041" at bounding box center [346, 239] width 199 height 14
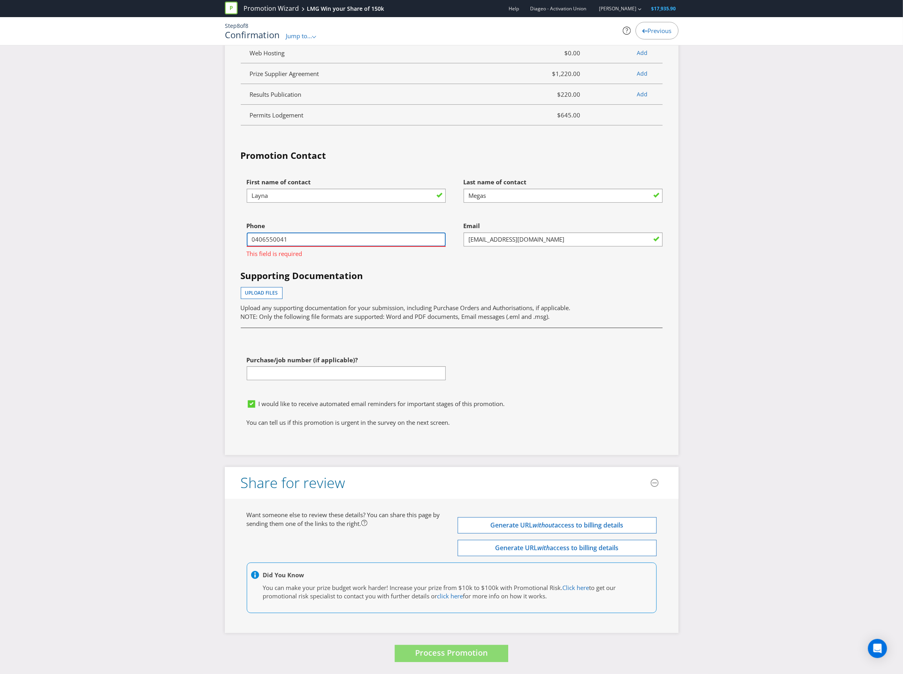
type input "0406550041"
drag, startPoint x: 528, startPoint y: 239, endPoint x: 522, endPoint y: 240, distance: 5.7
click at [528, 239] on input "[EMAIL_ADDRESS][DOMAIN_NAME]" at bounding box center [563, 239] width 199 height 14
drag, startPoint x: 483, startPoint y: 239, endPoint x: 387, endPoint y: 238, distance: 95.9
click at [394, 239] on div "First name of contact [PERSON_NAME] Last name of contact Megas Phone [PHONE_NUM…" at bounding box center [452, 284] width 434 height 221
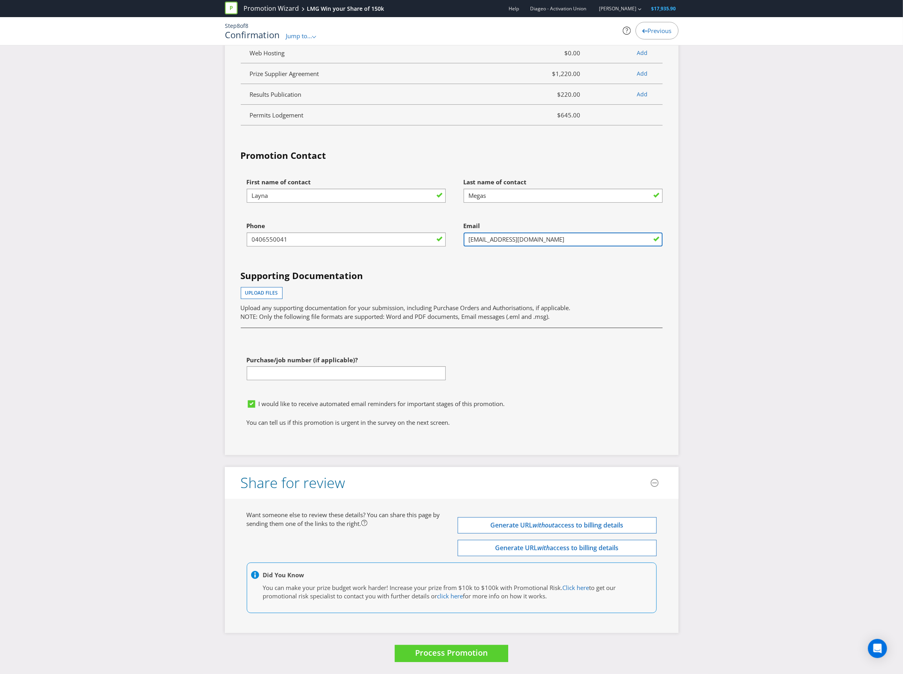
type input "[EMAIL_ADDRESS][DOMAIN_NAME]"
click at [436, 316] on span "NOTE: Only the following file formats are supported: Word and PDF documents, Em…" at bounding box center [395, 316] width 309 height 8
click at [255, 404] on icon at bounding box center [251, 403] width 7 height 7
click at [0, 0] on input "I would like to receive automated email reminders for important stages of this …" at bounding box center [0, 0] width 0 height 0
click at [285, 370] on input "text" at bounding box center [346, 373] width 199 height 14
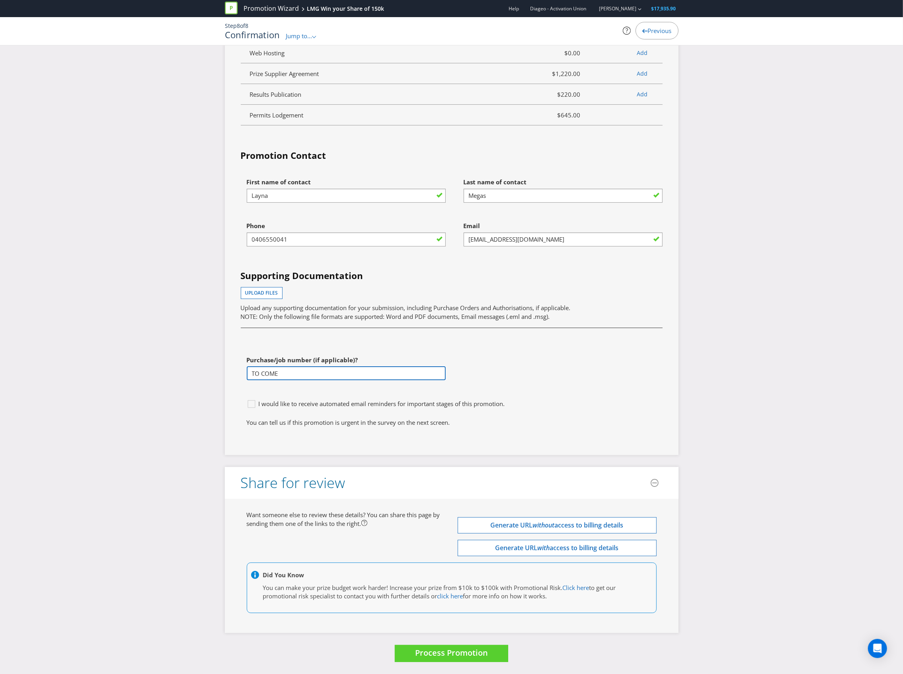
type input "TO COME"
click at [462, 335] on div at bounding box center [452, 332] width 434 height 15
click at [396, 403] on span "I would like to receive automated email reminders for important stages of this …" at bounding box center [382, 404] width 246 height 8
click at [0, 0] on input "I would like to receive automated email reminders for important stages of this …" at bounding box center [0, 0] width 0 height 0
click at [396, 403] on span "I would like to receive automated email reminders for important stages of this …" at bounding box center [382, 404] width 246 height 8
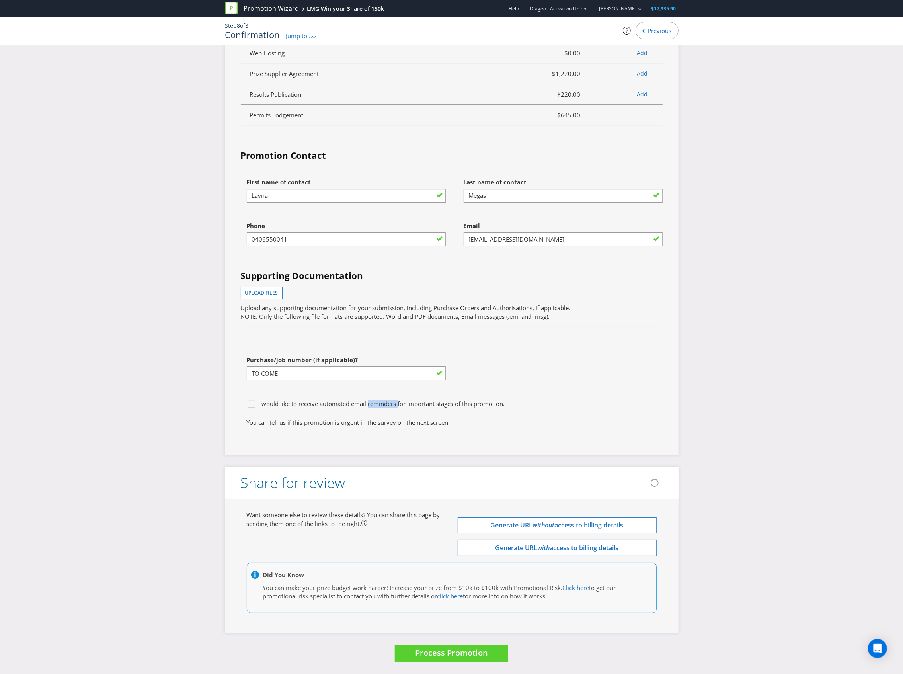
click at [0, 0] on input "I would like to receive automated email reminders for important stages of this …" at bounding box center [0, 0] width 0 height 0
click at [465, 653] on span "Process Promotion" at bounding box center [451, 652] width 73 height 11
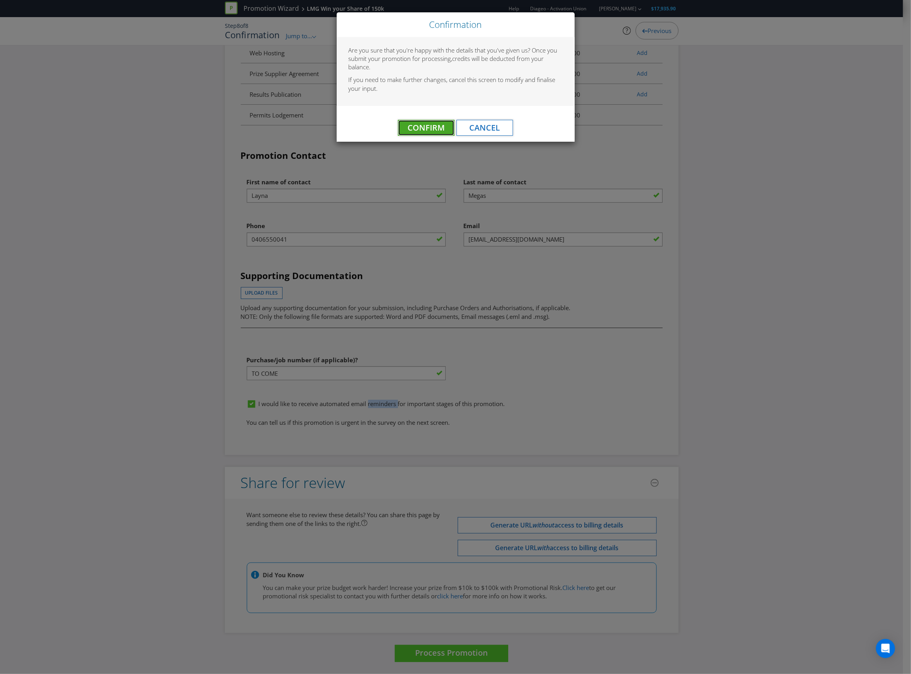
click at [418, 133] on span "Confirm" at bounding box center [426, 127] width 37 height 11
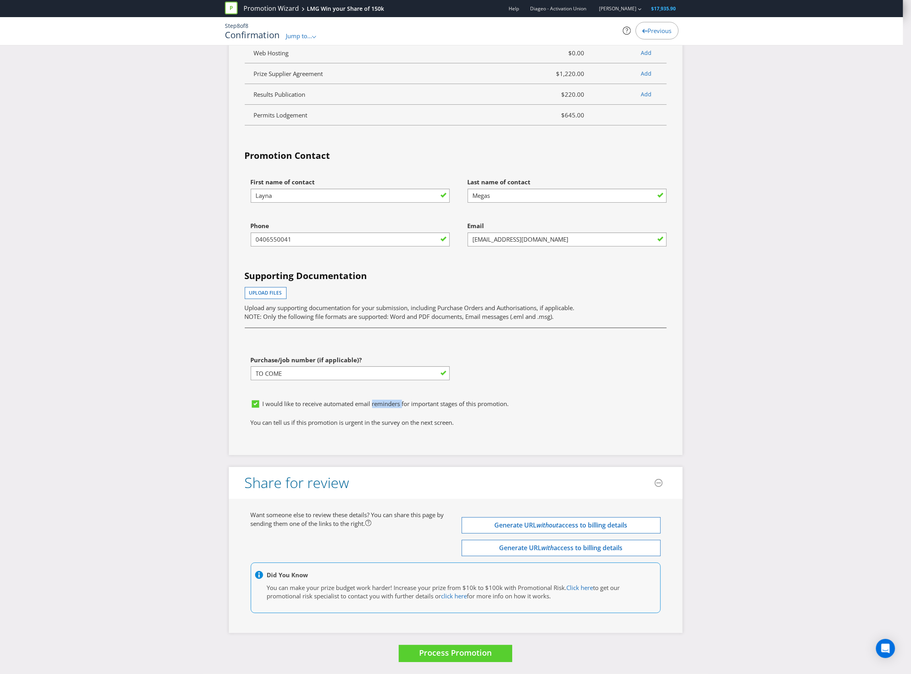
scroll to position [0, 0]
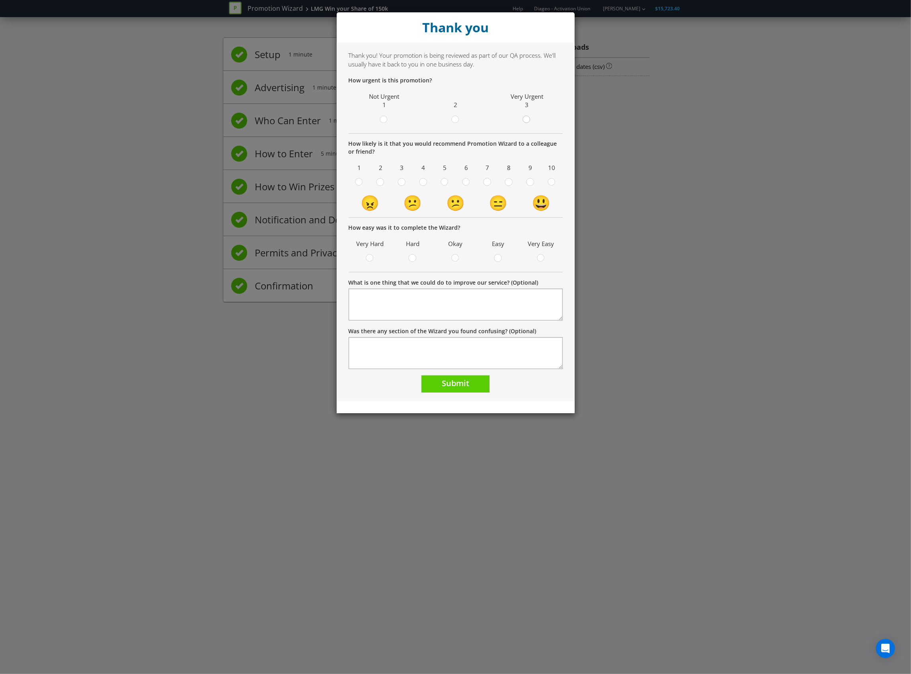
click at [528, 120] on circle at bounding box center [526, 119] width 7 height 7
click at [0, 0] on input "radio" at bounding box center [0, 0] width 0 height 0
click at [549, 182] on circle at bounding box center [551, 181] width 7 height 7
click at [0, 0] on input "radio" at bounding box center [0, 0] width 0 height 0
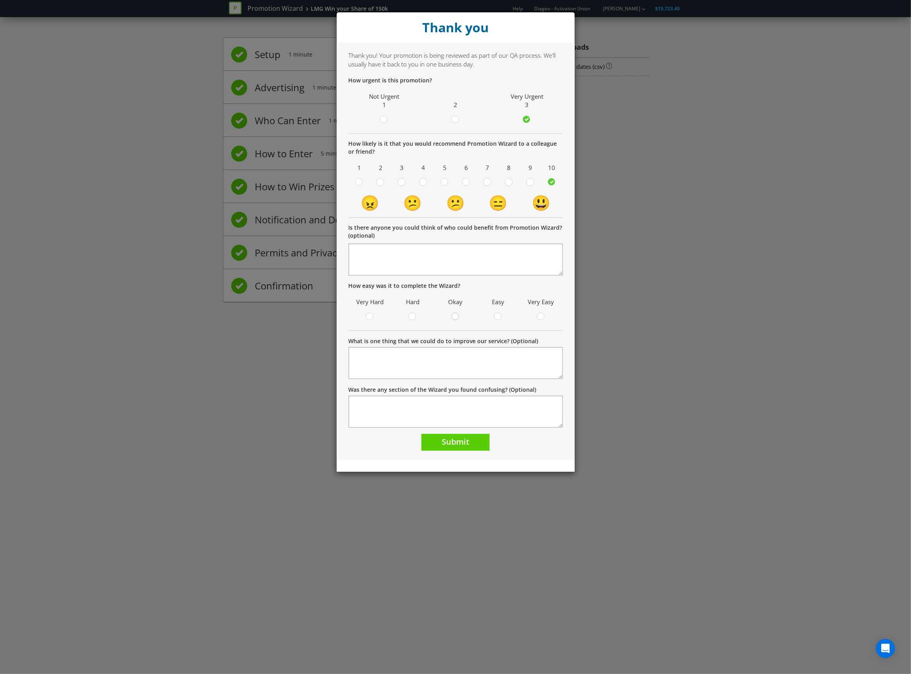
click at [459, 317] on circle at bounding box center [455, 316] width 7 height 7
click at [0, 0] on input "radio" at bounding box center [0, 0] width 0 height 0
click at [462, 444] on span "Submit" at bounding box center [455, 441] width 27 height 11
